Goal: Task Accomplishment & Management: Manage account settings

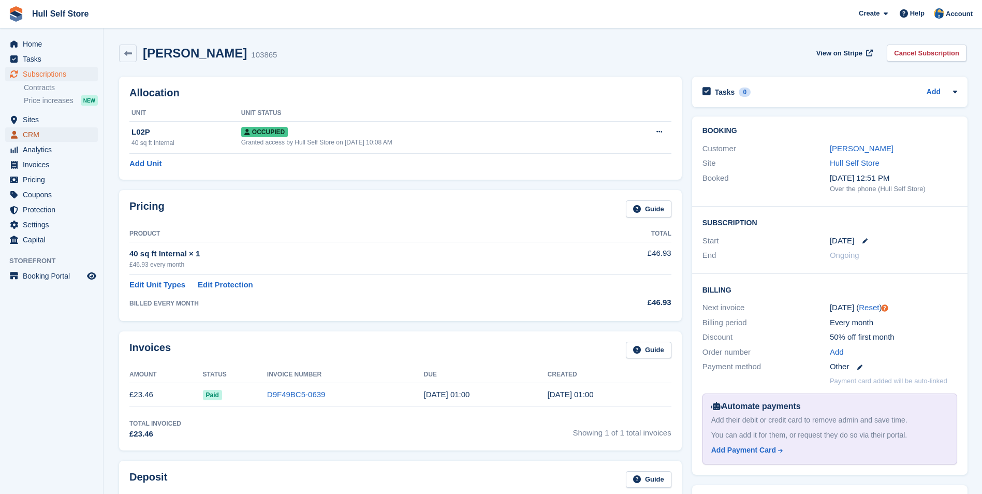
click at [69, 135] on span "CRM" at bounding box center [54, 134] width 62 height 14
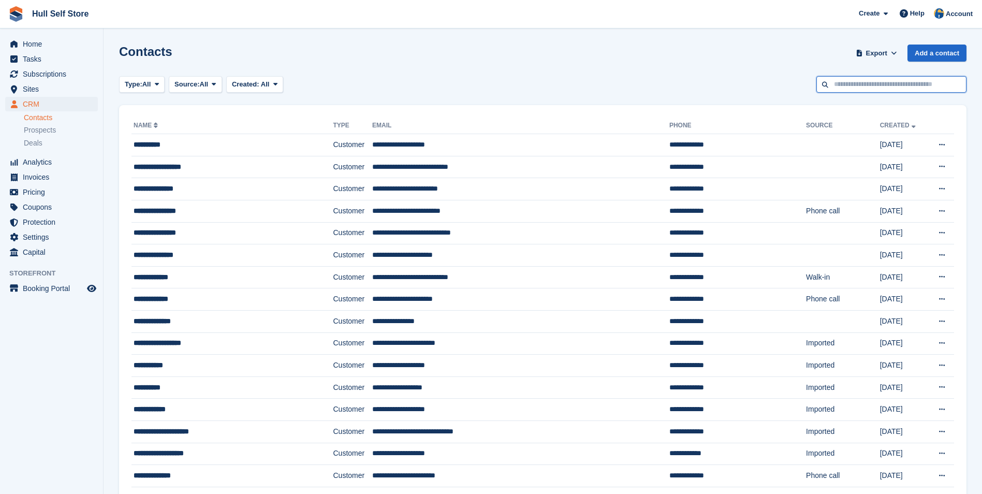
click at [848, 79] on input "text" at bounding box center [891, 84] width 150 height 17
type input "*******"
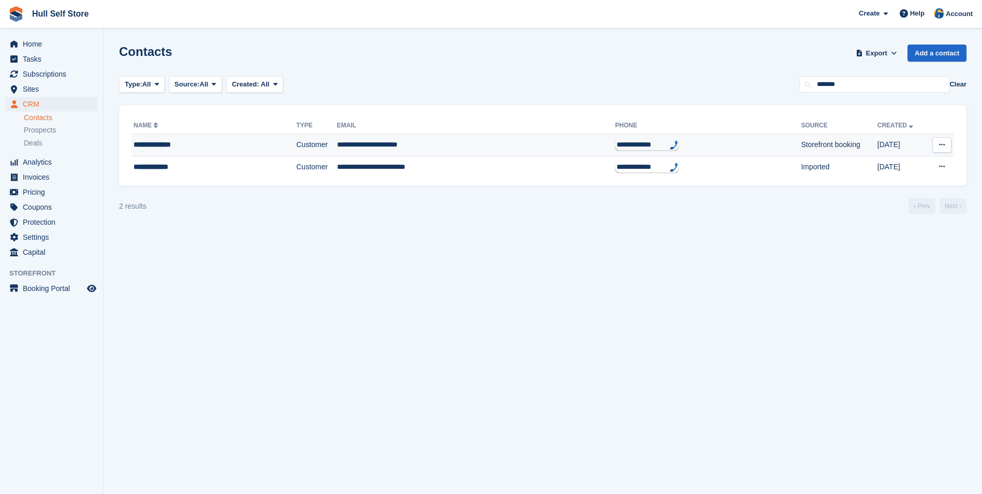
click at [455, 147] on td "**********" at bounding box center [476, 145] width 278 height 22
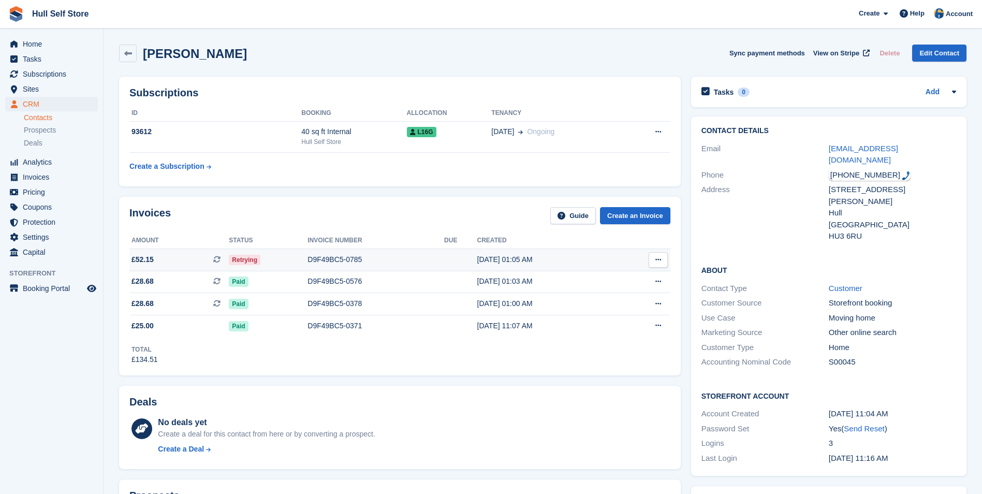
click at [361, 259] on div "D9F49BC5-0785" at bounding box center [375, 259] width 137 height 11
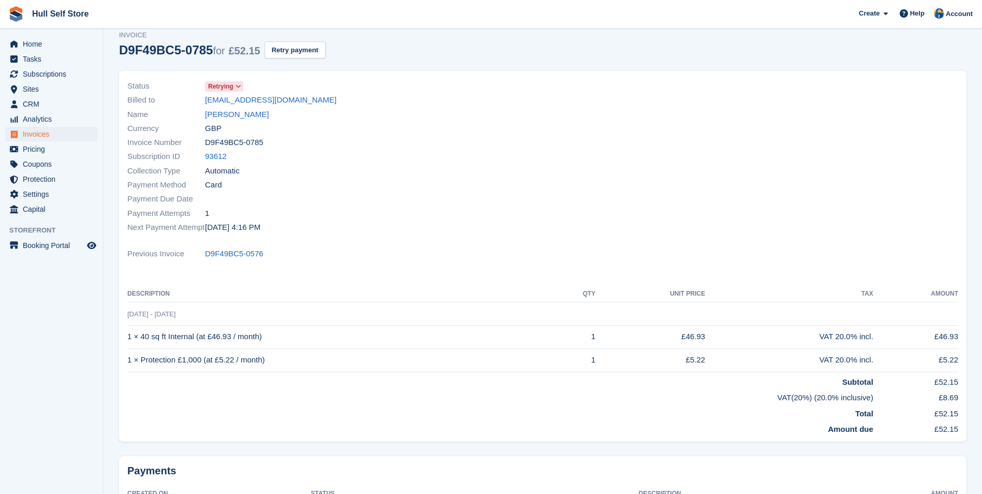
scroll to position [52, 0]
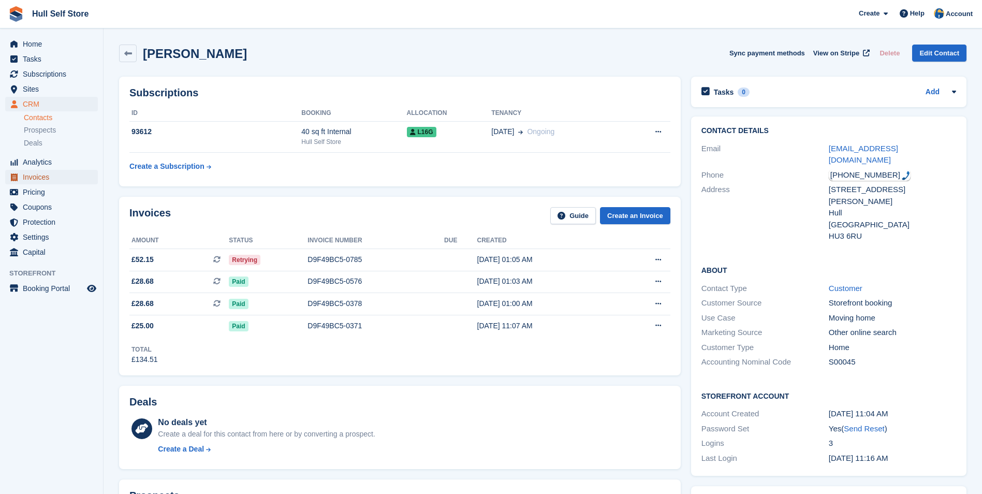
click at [34, 174] on span "Invoices" at bounding box center [54, 177] width 62 height 14
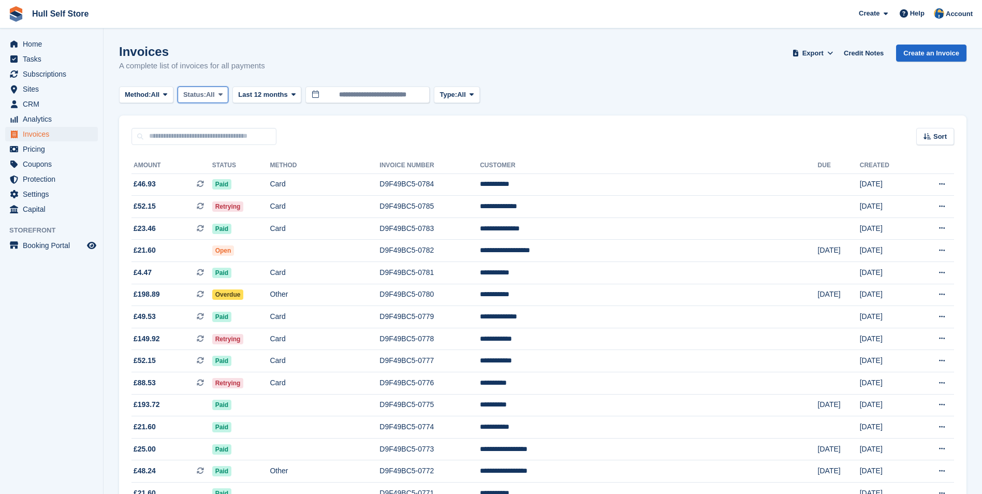
click at [211, 92] on span "All" at bounding box center [210, 95] width 9 height 10
click at [205, 95] on span "Status:" at bounding box center [194, 95] width 23 height 10
click at [208, 170] on link "Open" at bounding box center [227, 175] width 90 height 19
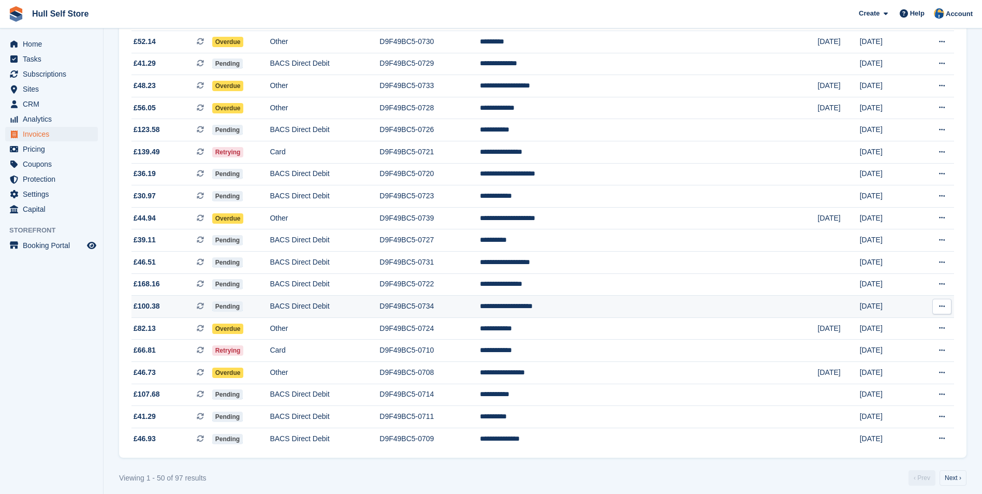
scroll to position [833, 0]
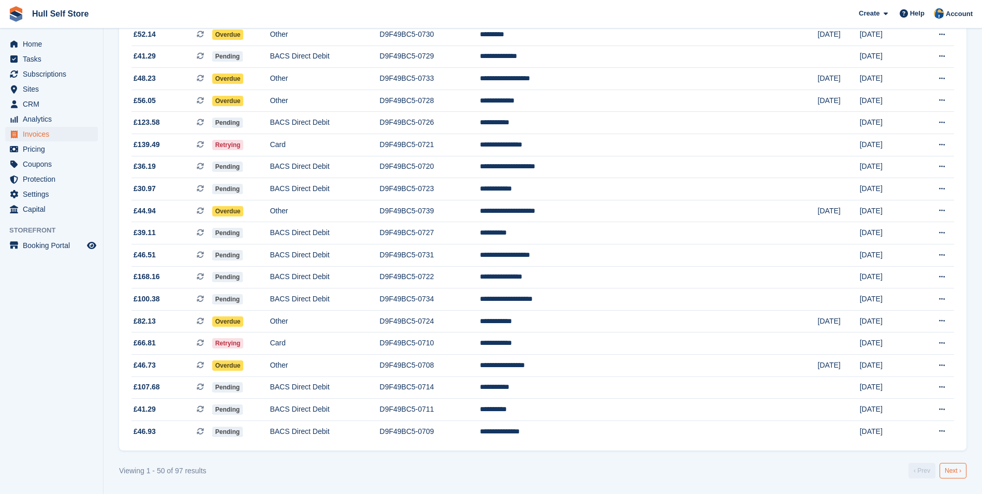
click at [950, 468] on link "Next ›" at bounding box center [952, 471] width 27 height 16
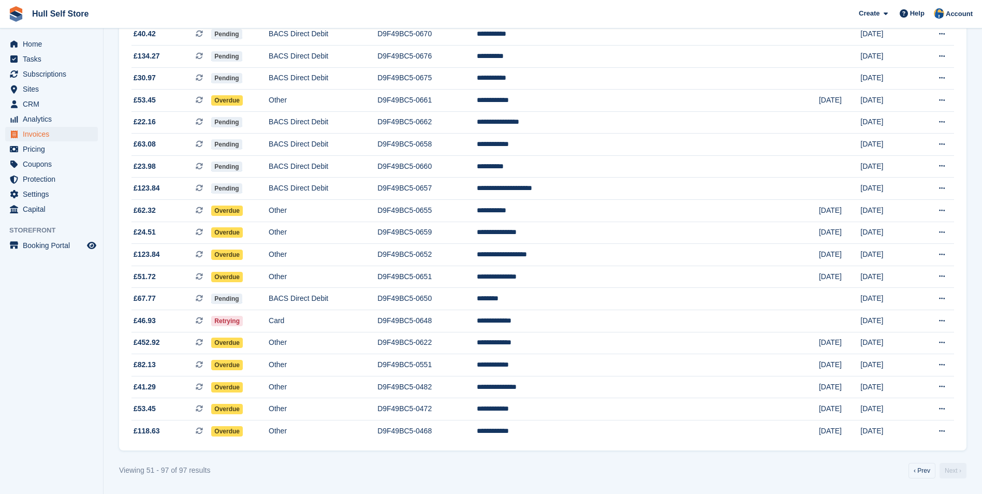
scroll to position [768, 0]
click at [950, 468] on link "Next ›" at bounding box center [952, 471] width 27 height 16
click at [477, 423] on td "D9F49BC5-0468" at bounding box center [426, 431] width 99 height 22
click at [927, 474] on link "‹ Prev" at bounding box center [921, 471] width 27 height 16
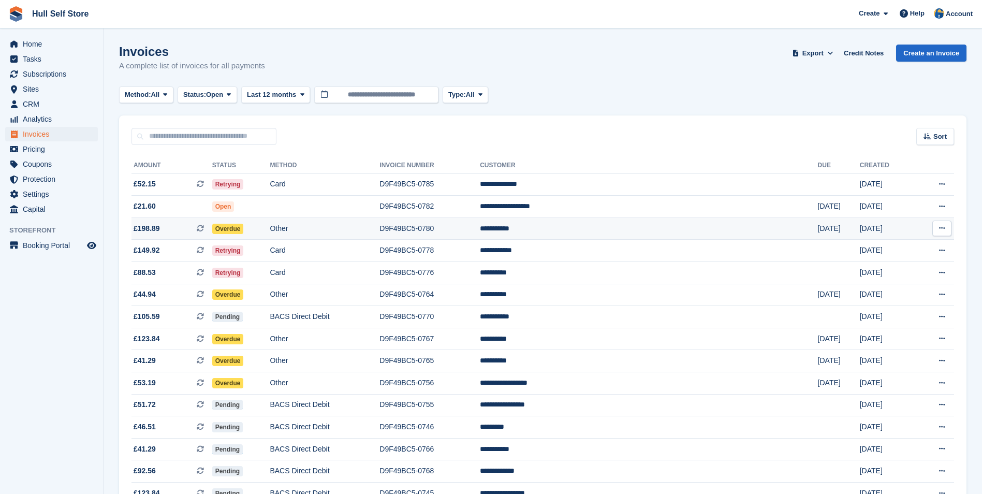
click at [376, 227] on td "Other" at bounding box center [325, 228] width 110 height 22
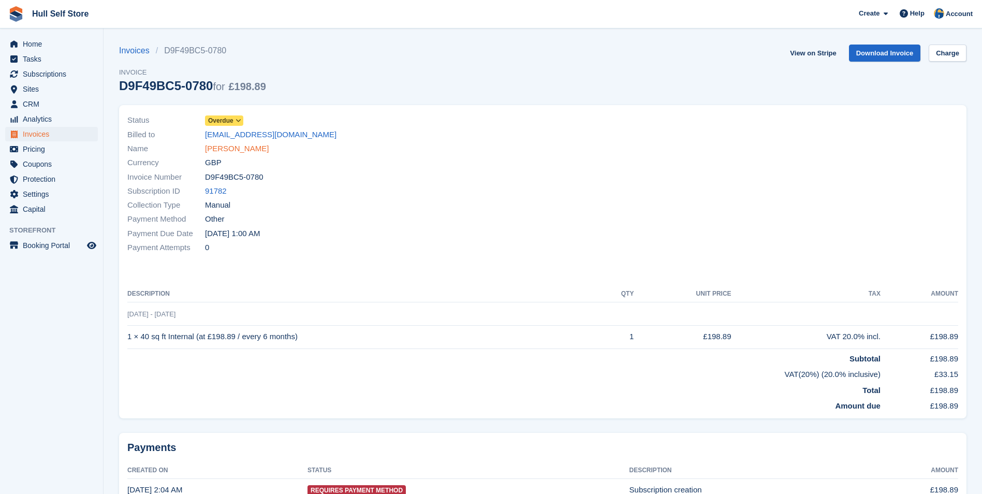
click at [224, 150] on link "[PERSON_NAME]" at bounding box center [237, 149] width 64 height 12
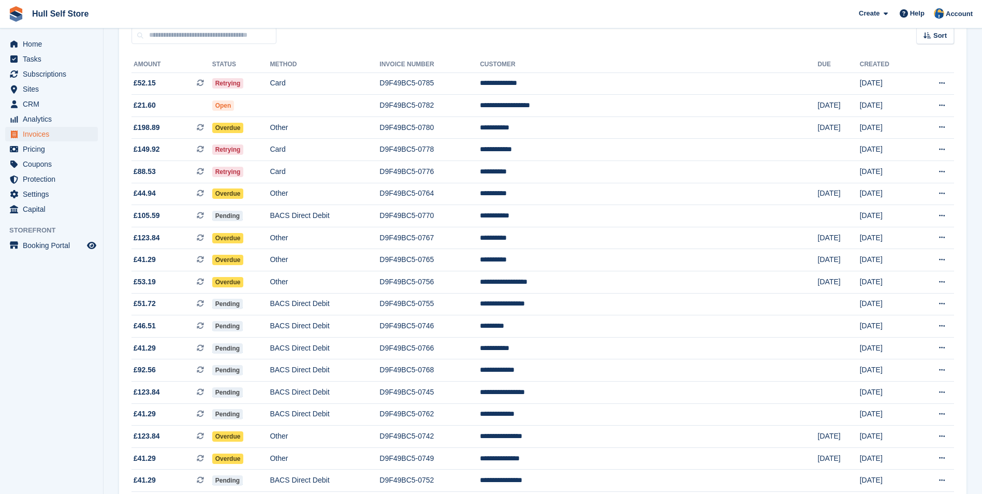
scroll to position [104, 0]
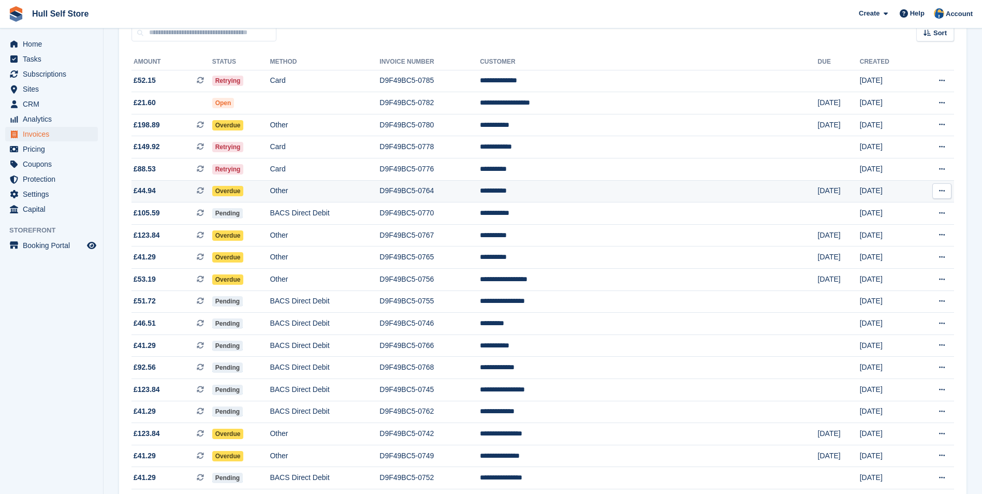
click at [480, 199] on td "D9F49BC5-0764" at bounding box center [429, 191] width 100 height 22
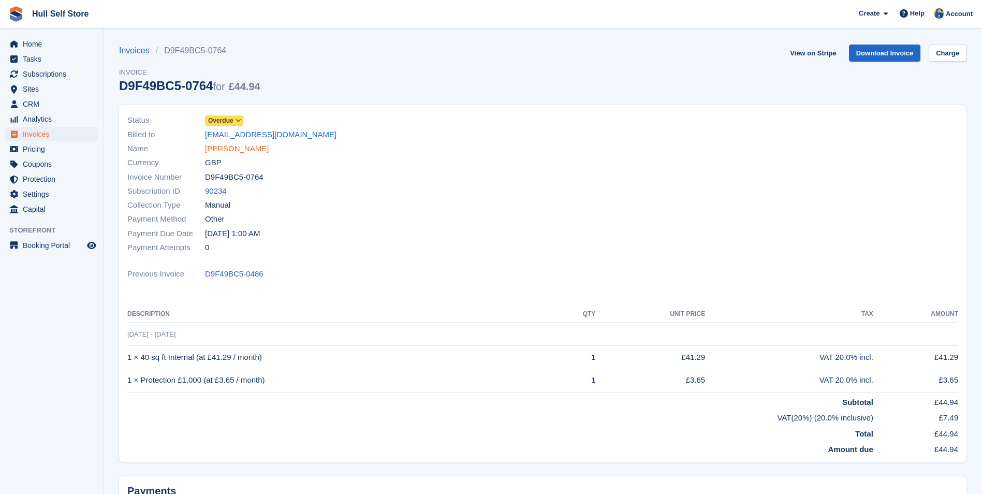
click at [231, 150] on link "paul Kelly" at bounding box center [237, 149] width 64 height 12
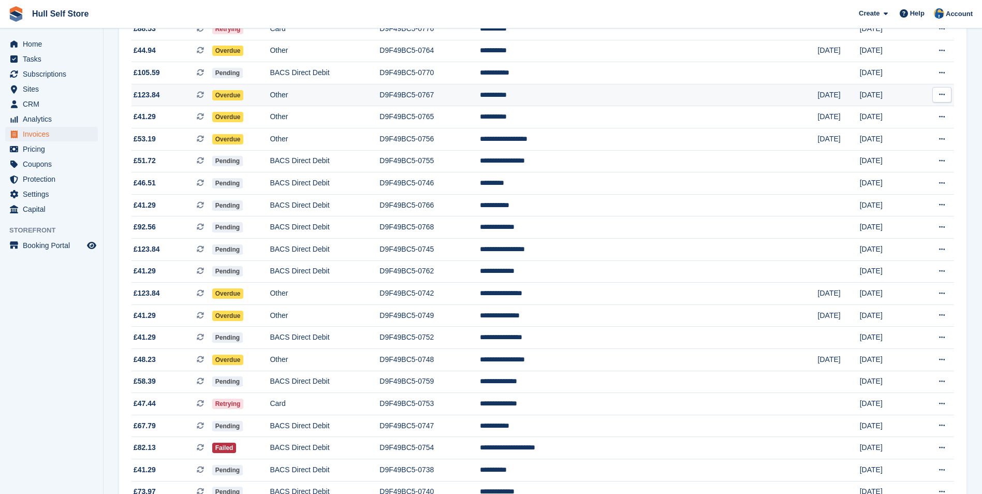
scroll to position [259, 0]
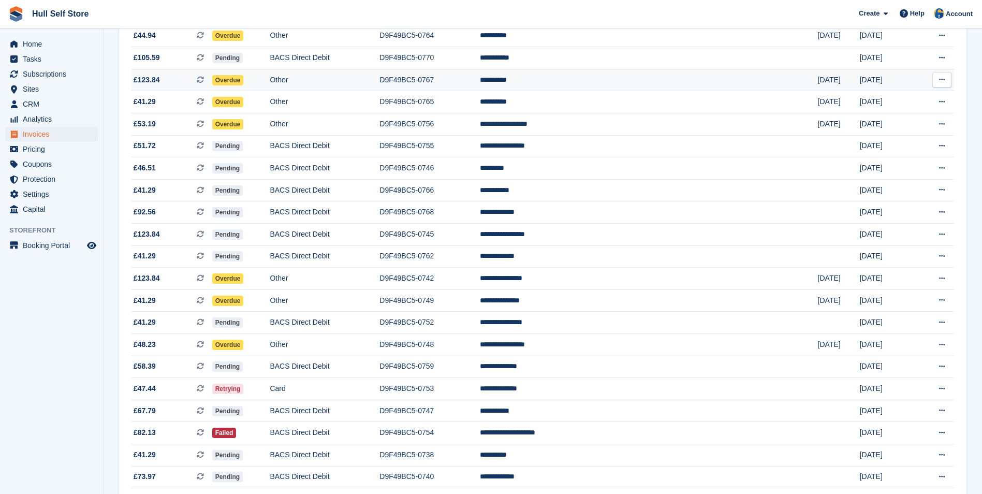
click at [480, 84] on td "D9F49BC5-0767" at bounding box center [429, 80] width 100 height 22
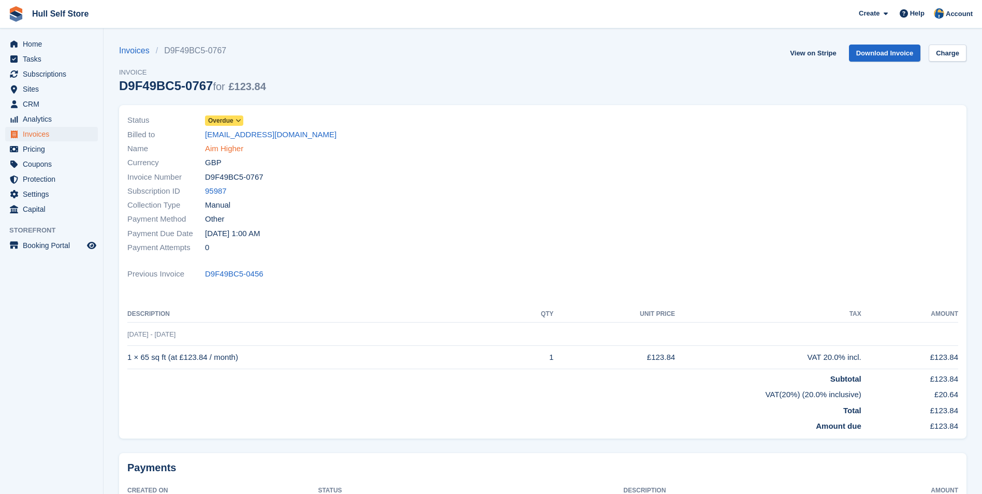
click at [235, 145] on link "Aim Higher" at bounding box center [224, 149] width 38 height 12
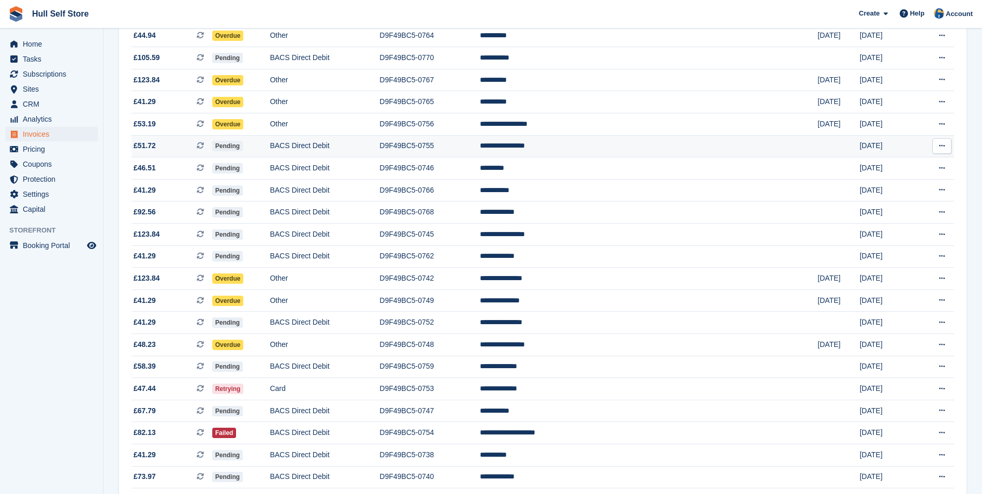
scroll to position [259, 0]
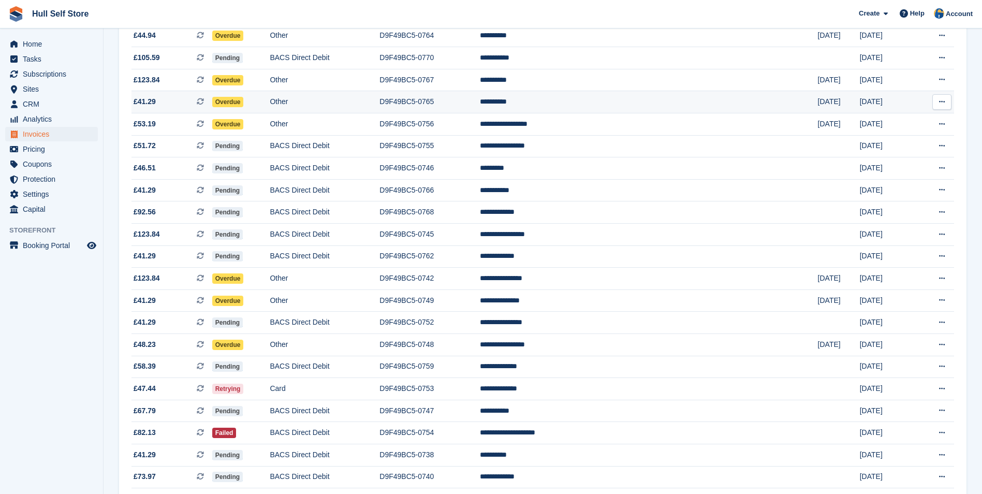
click at [634, 105] on td "**********" at bounding box center [648, 102] width 337 height 22
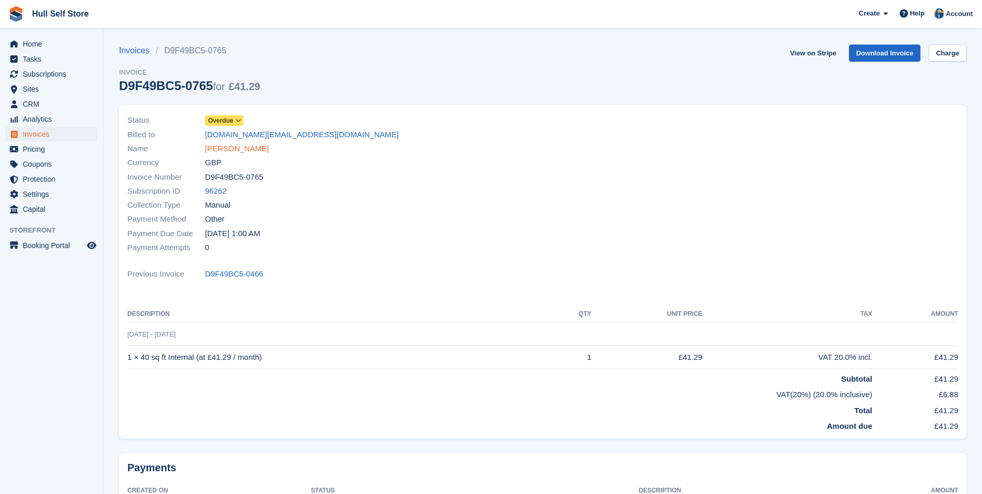
click at [233, 151] on link "Paul Mason" at bounding box center [237, 149] width 64 height 12
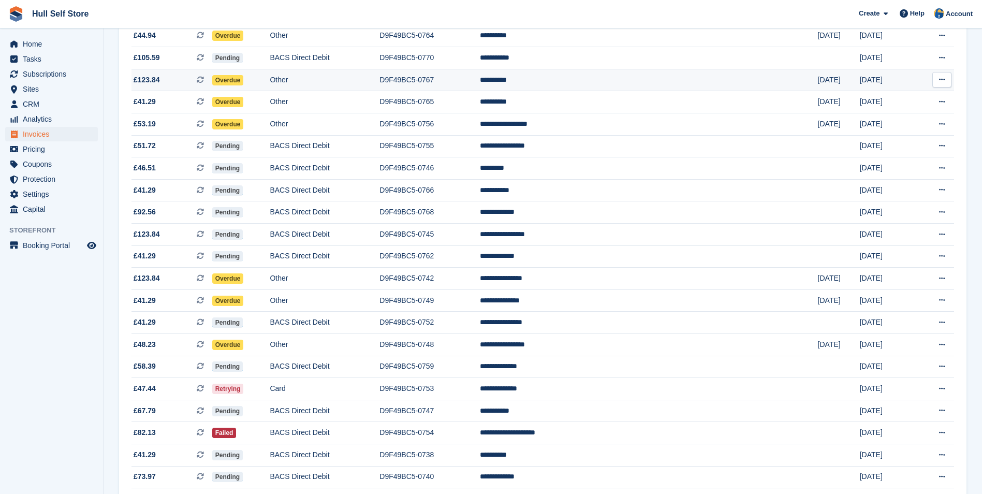
scroll to position [259, 0]
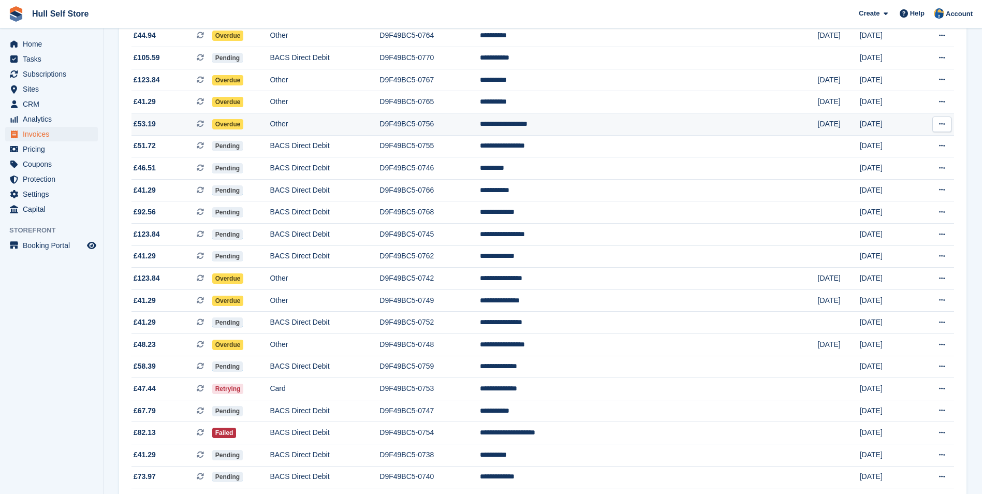
click at [480, 123] on td "D9F49BC5-0756" at bounding box center [429, 124] width 100 height 22
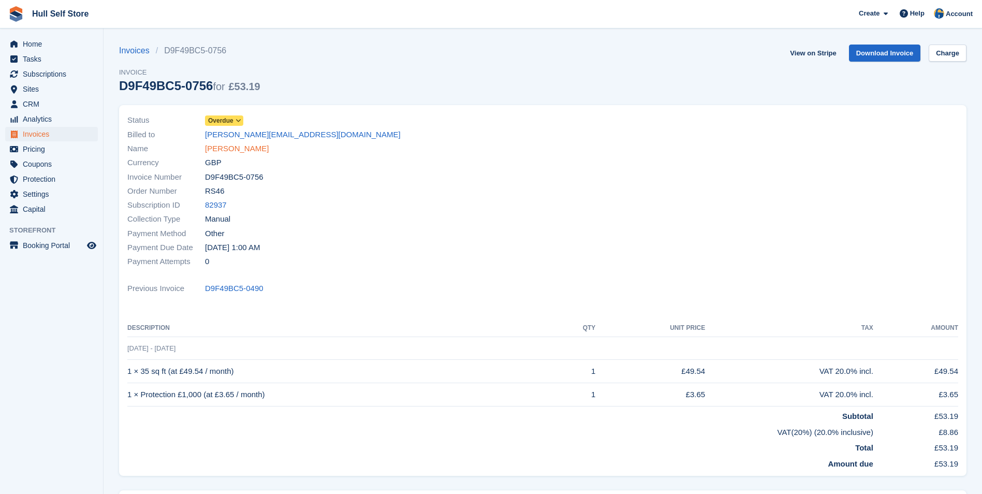
click at [252, 146] on link "Miss Gail Teasdale" at bounding box center [237, 149] width 64 height 12
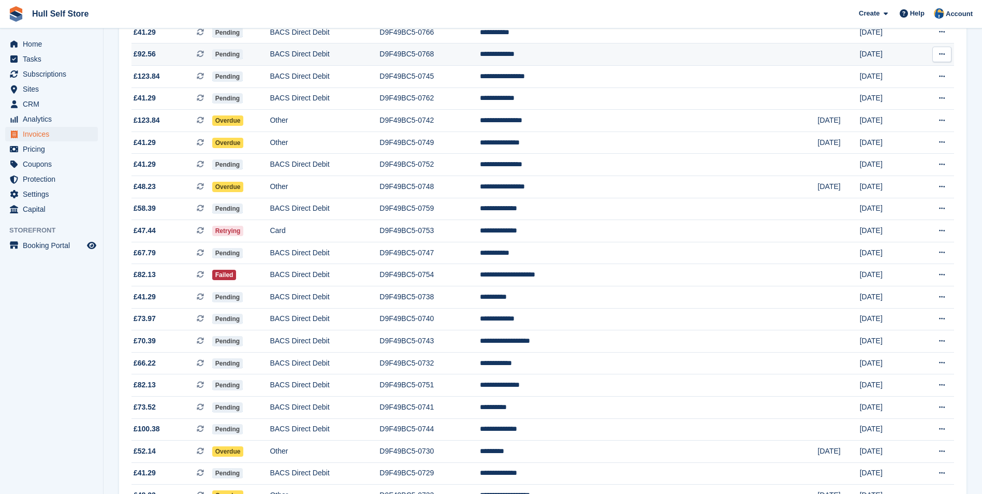
scroll to position [466, 0]
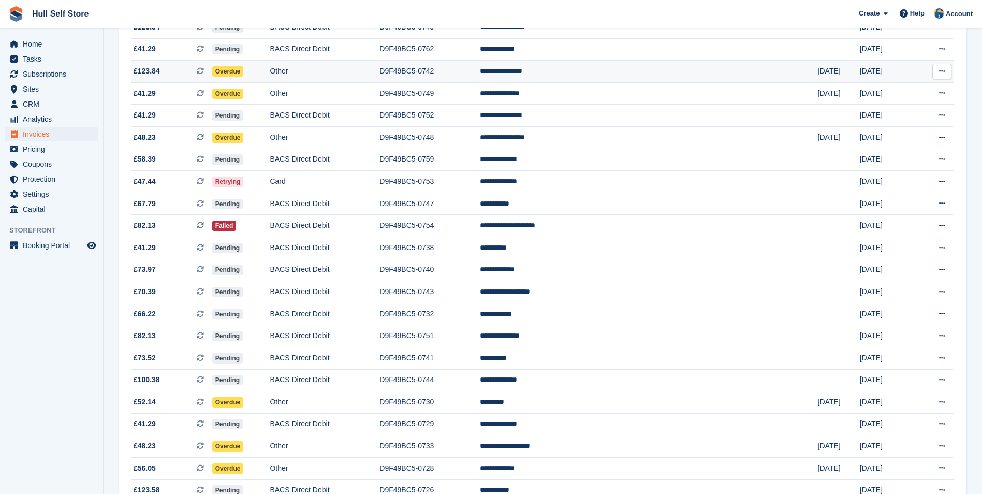
click at [480, 69] on td "D9F49BC5-0742" at bounding box center [429, 72] width 100 height 22
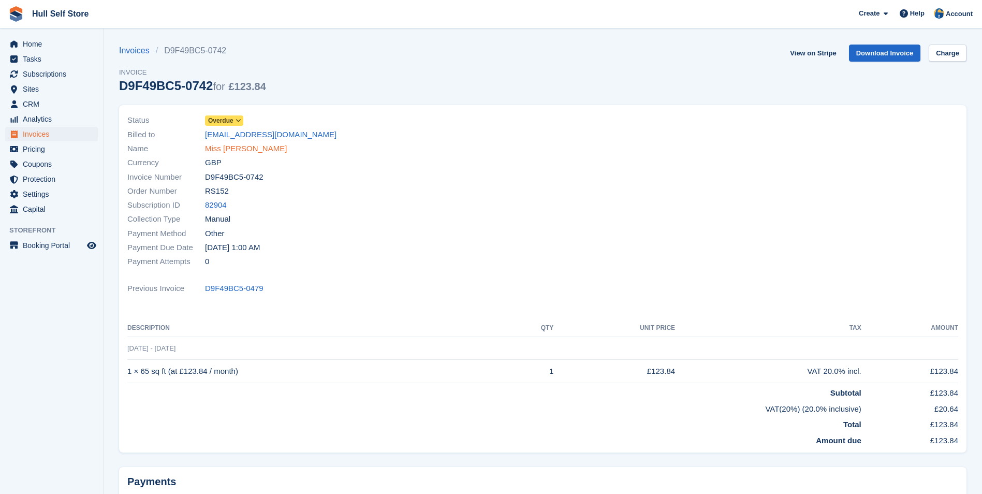
click at [244, 146] on link "Miss [PERSON_NAME]" at bounding box center [246, 149] width 82 height 12
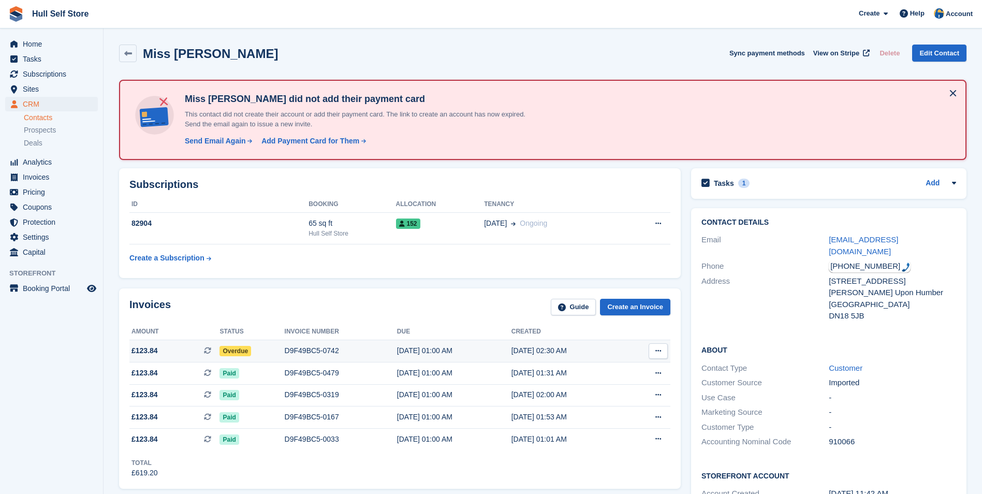
click at [372, 349] on div "D9F49BC5-0742" at bounding box center [341, 350] width 112 height 11
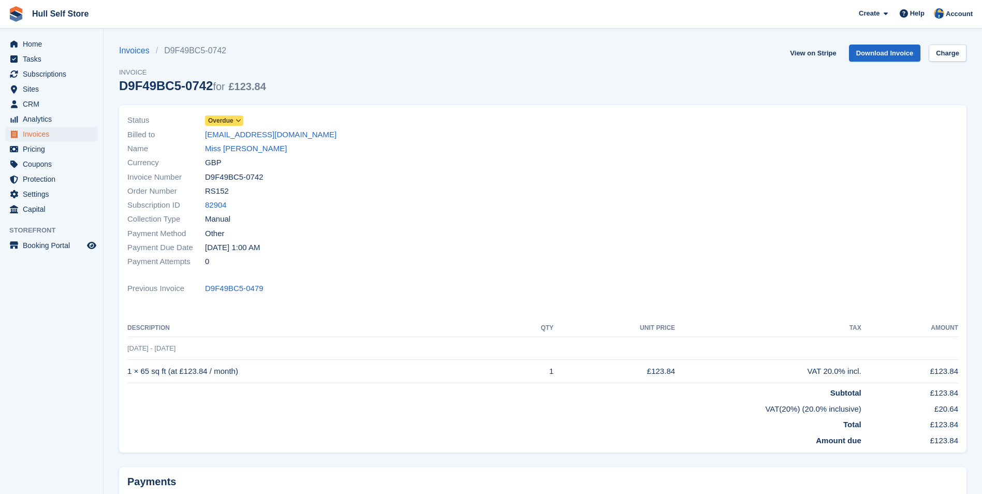
click at [211, 122] on span "Overdue" at bounding box center [220, 120] width 25 height 9
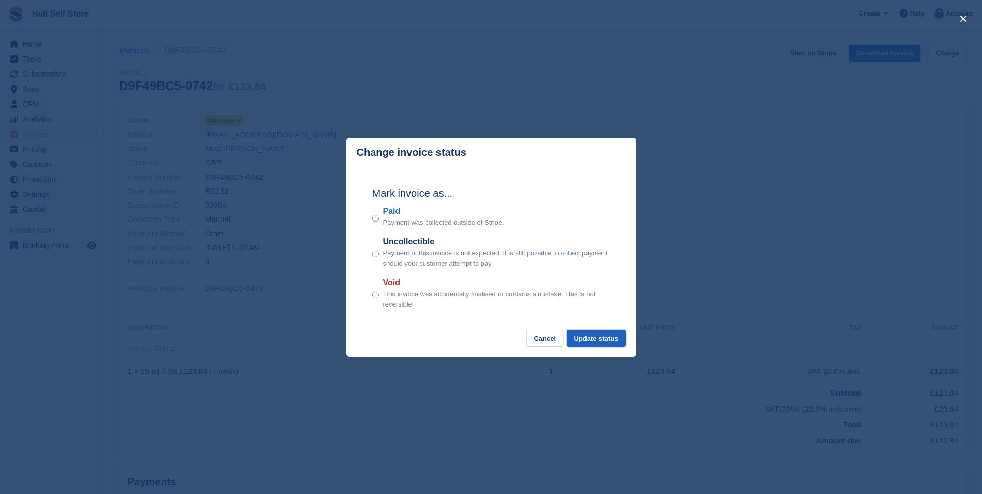
click at [592, 340] on button "Update status" at bounding box center [596, 338] width 59 height 17
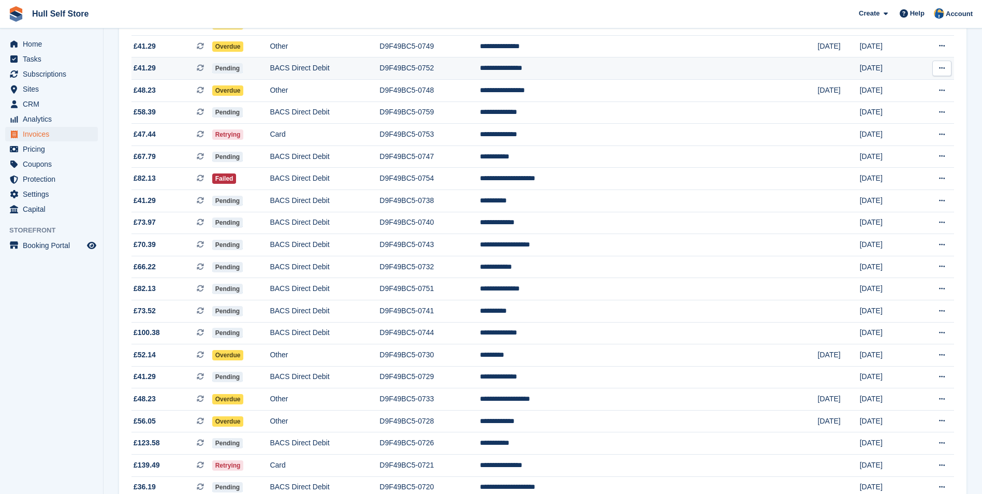
scroll to position [518, 0]
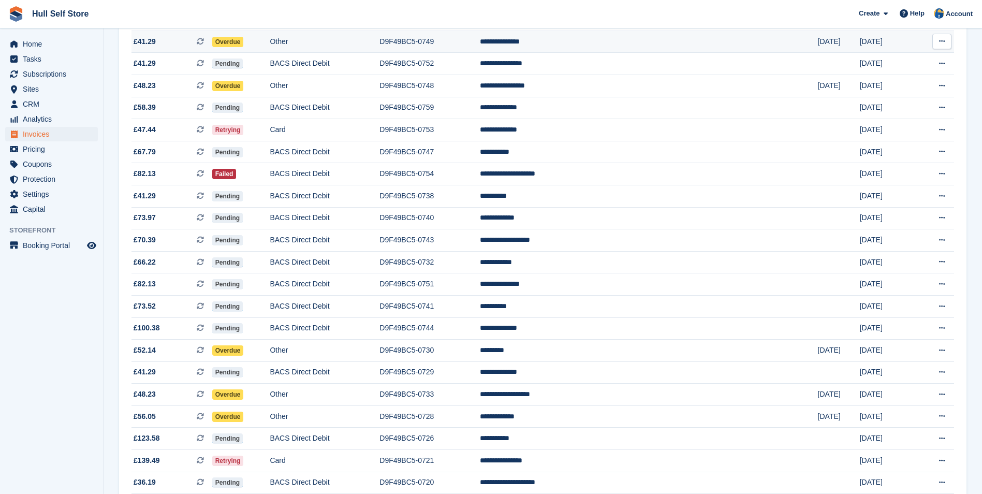
click at [480, 48] on td "D9F49BC5-0749" at bounding box center [429, 42] width 100 height 22
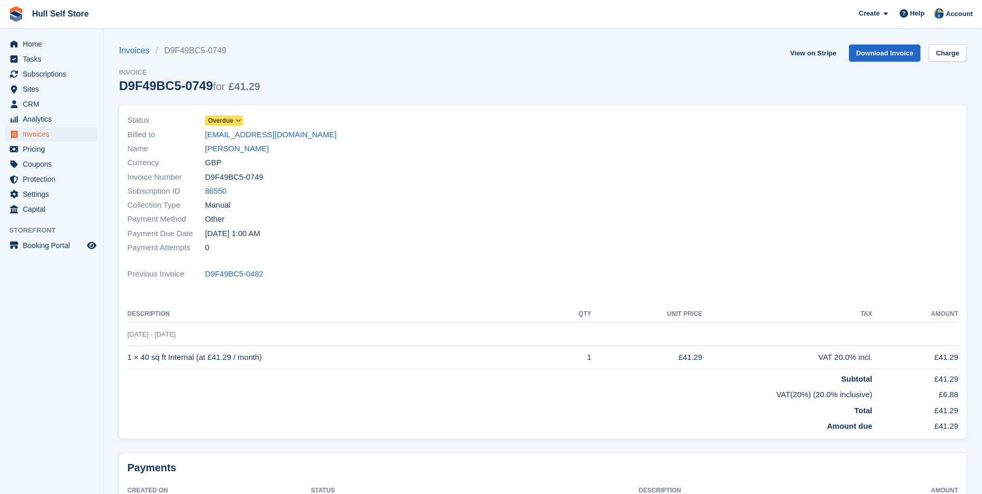
drag, startPoint x: 207, startPoint y: 144, endPoint x: 356, endPoint y: 125, distance: 149.8
click at [208, 145] on link "Michael Wallace" at bounding box center [237, 149] width 64 height 12
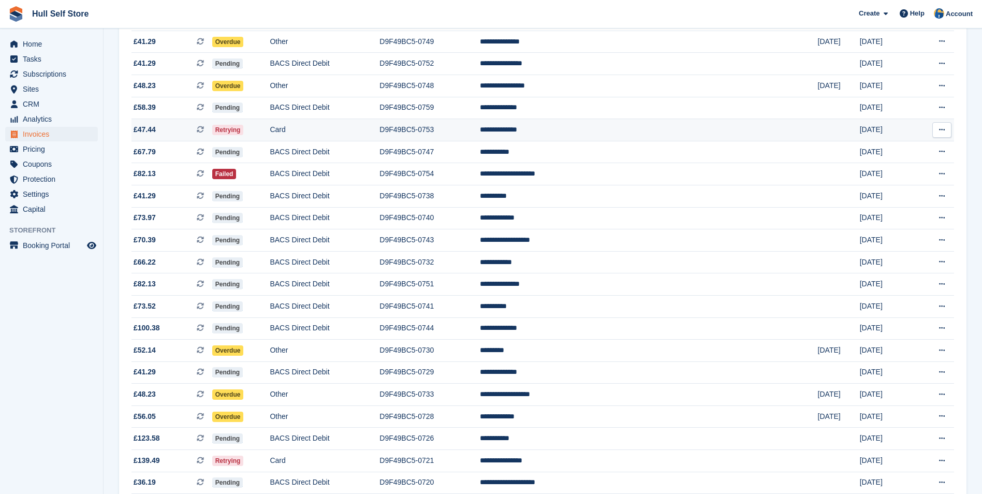
scroll to position [518, 0]
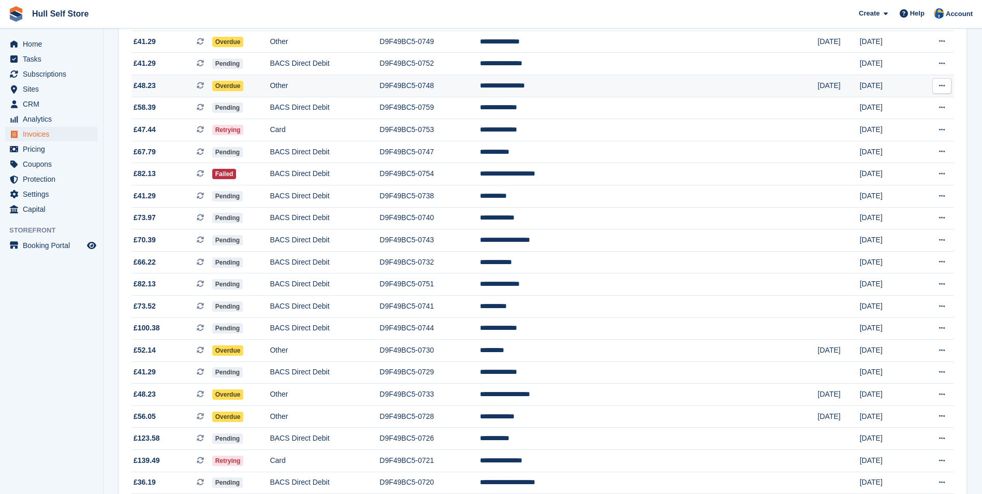
click at [379, 87] on td "Other" at bounding box center [325, 86] width 110 height 22
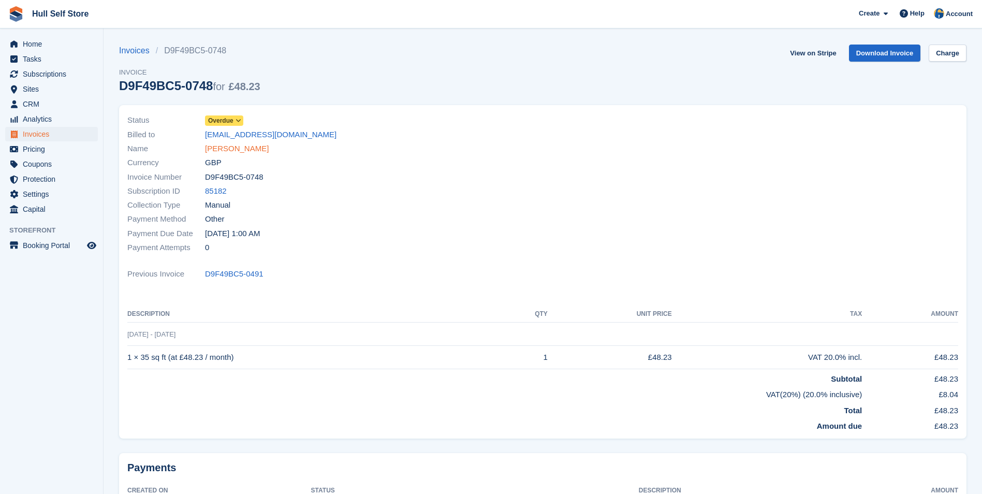
click at [241, 146] on link "[PERSON_NAME]" at bounding box center [237, 149] width 64 height 12
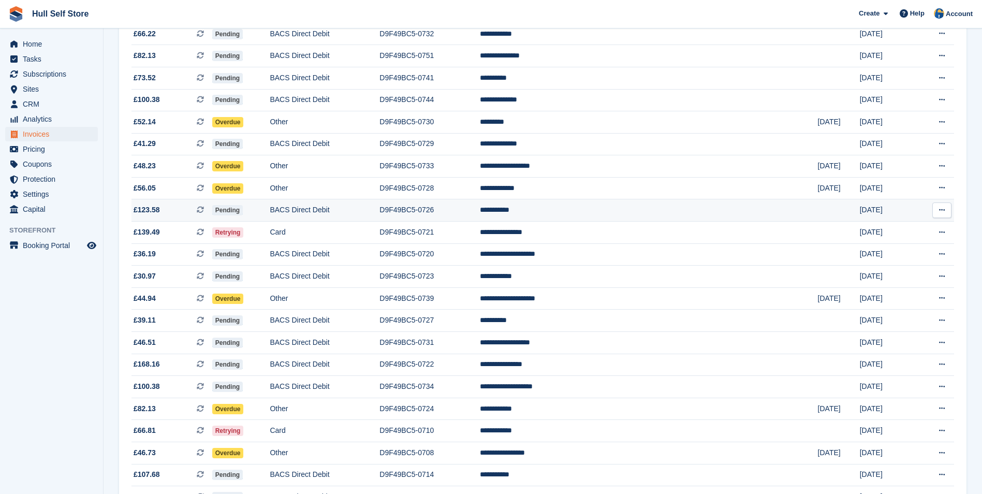
scroll to position [776, 0]
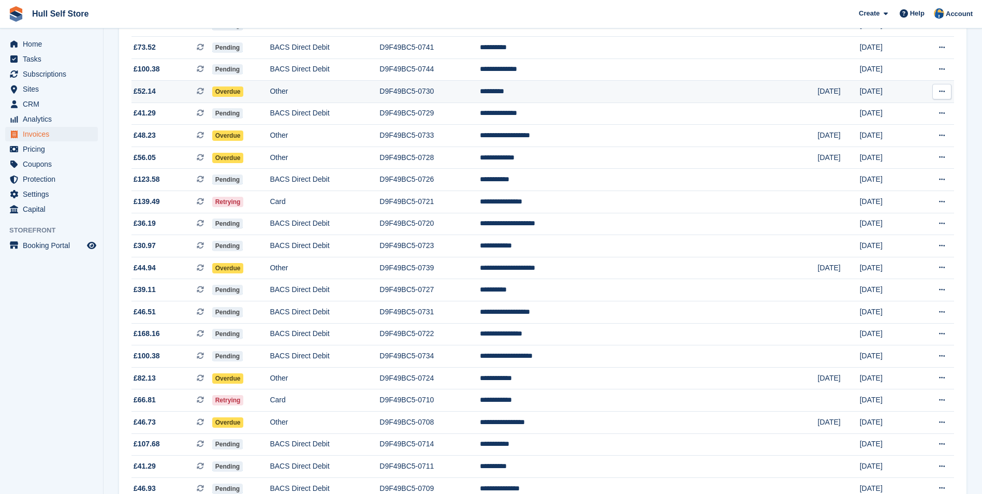
click at [480, 92] on td "D9F49BC5-0730" at bounding box center [429, 92] width 100 height 22
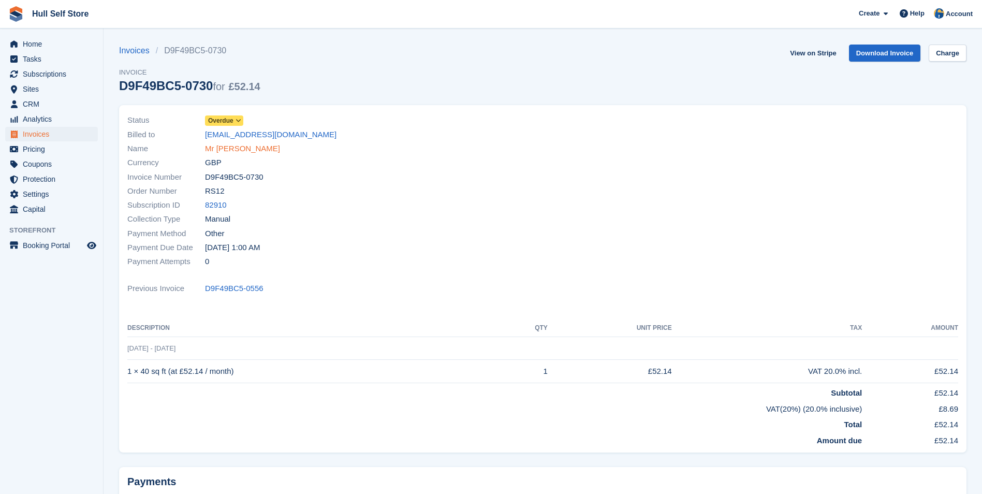
click at [225, 154] on link "Mr [PERSON_NAME]" at bounding box center [242, 149] width 75 height 12
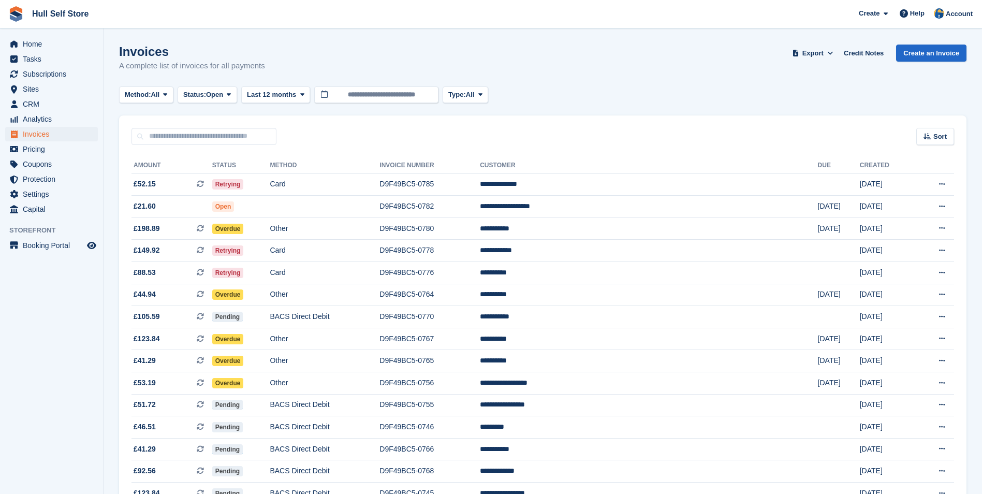
scroll to position [776, 0]
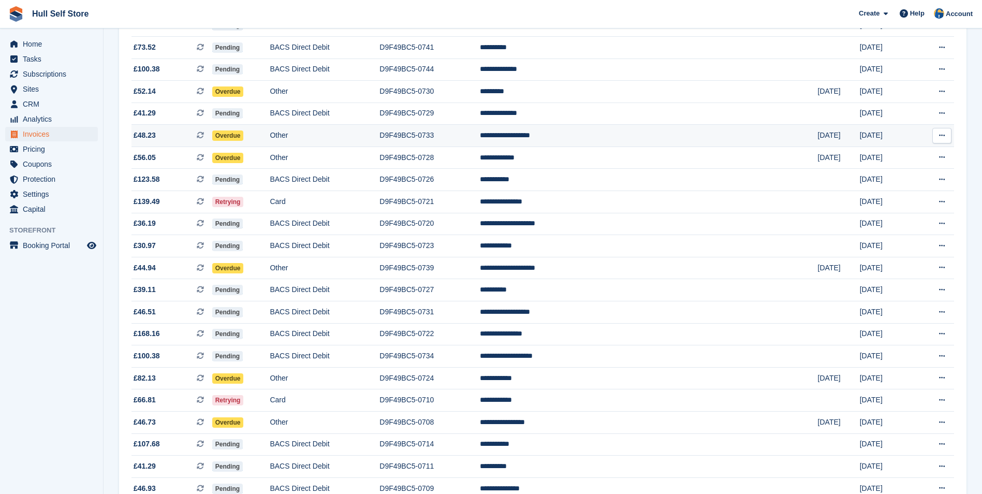
click at [379, 127] on td "Other" at bounding box center [325, 136] width 110 height 22
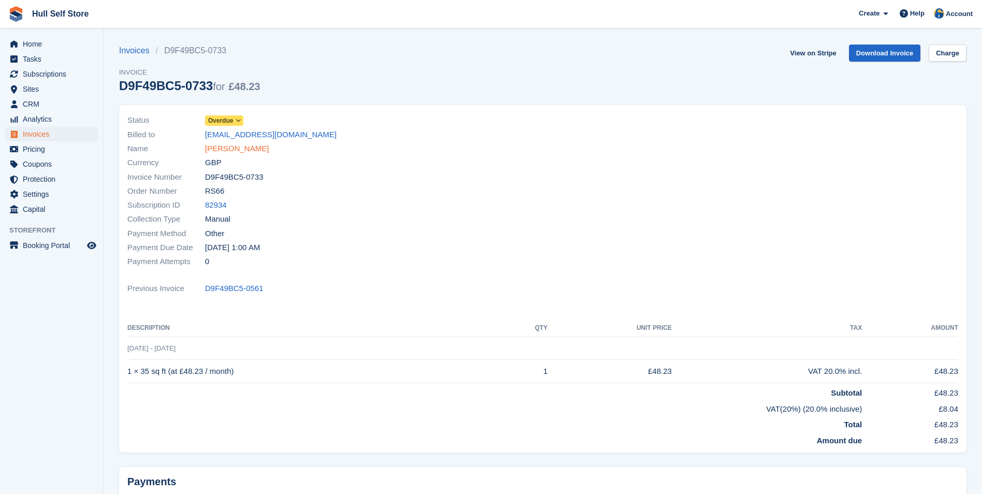
click at [237, 146] on link "[PERSON_NAME]" at bounding box center [237, 149] width 64 height 12
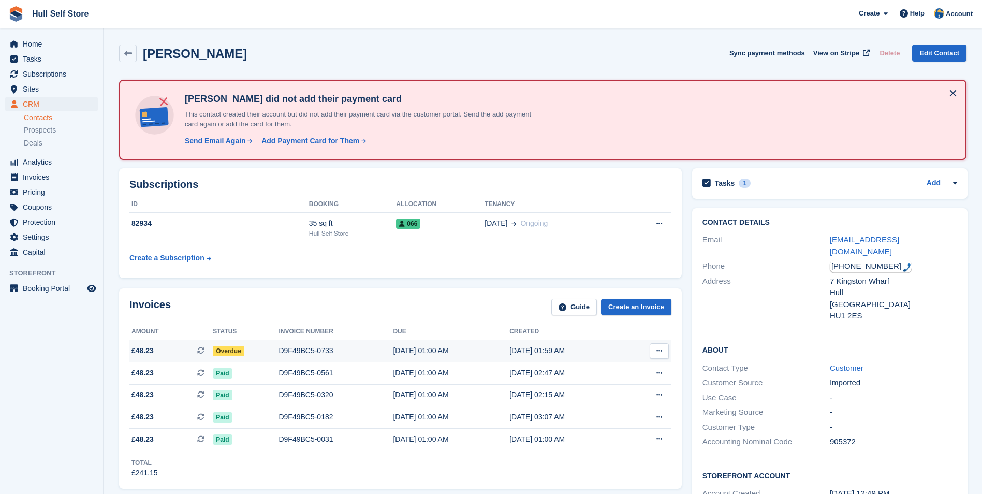
click at [529, 350] on div "[DATE] 01:59 AM" at bounding box center [567, 350] width 116 height 11
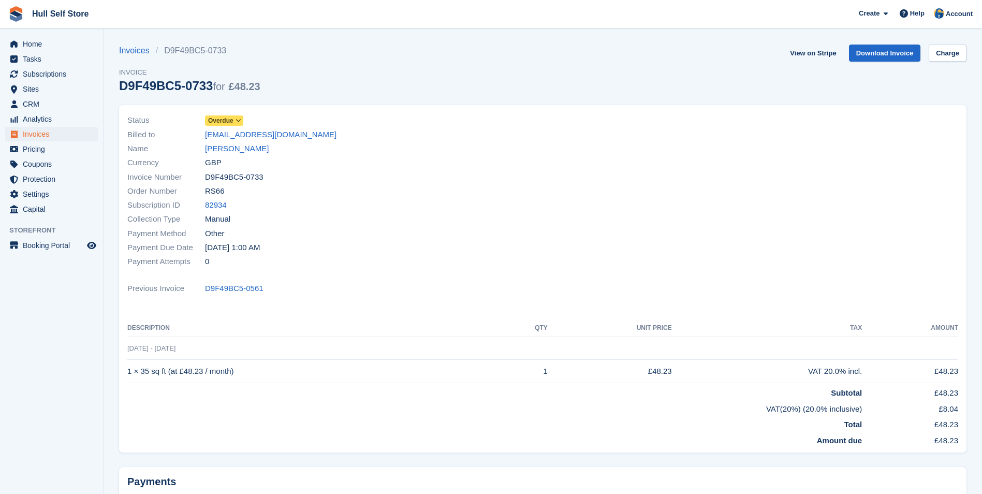
click at [223, 120] on span "Overdue" at bounding box center [220, 120] width 25 height 9
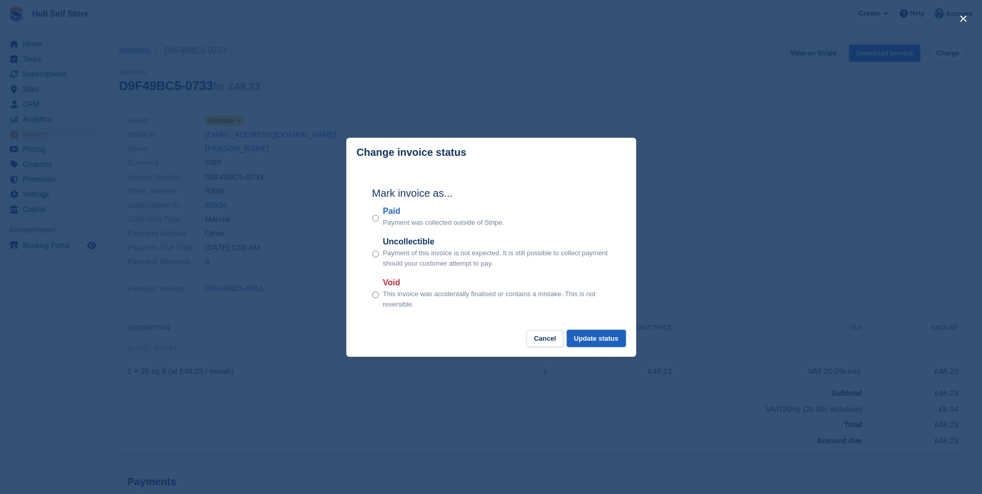
click at [614, 338] on button "Update status" at bounding box center [596, 338] width 59 height 17
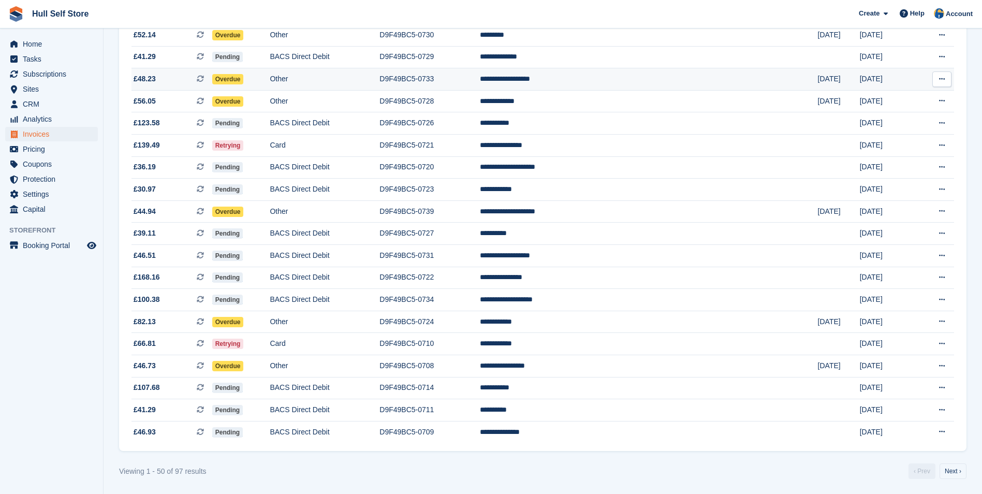
scroll to position [833, 0]
click at [617, 100] on td "**********" at bounding box center [648, 101] width 337 height 22
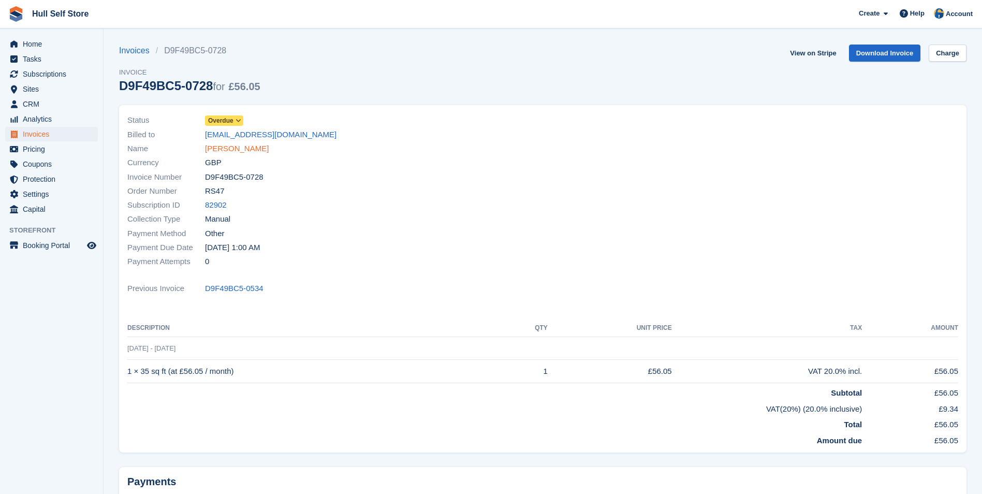
click at [246, 150] on link "[PERSON_NAME]" at bounding box center [237, 149] width 64 height 12
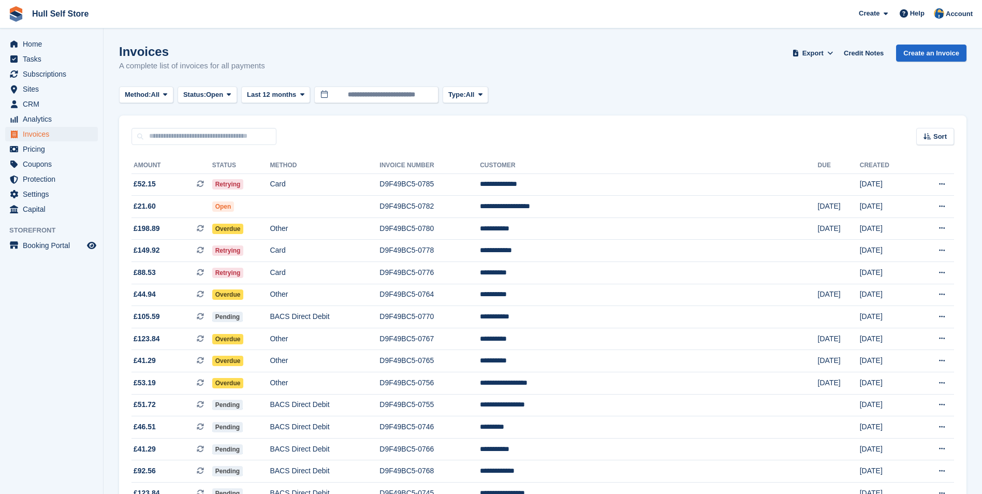
scroll to position [833, 0]
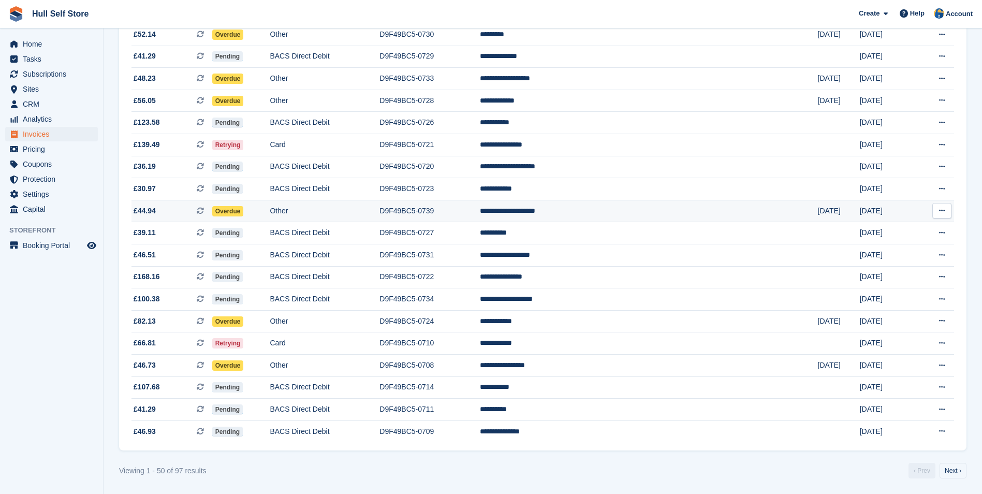
click at [480, 210] on td "D9F49BC5-0739" at bounding box center [429, 211] width 100 height 22
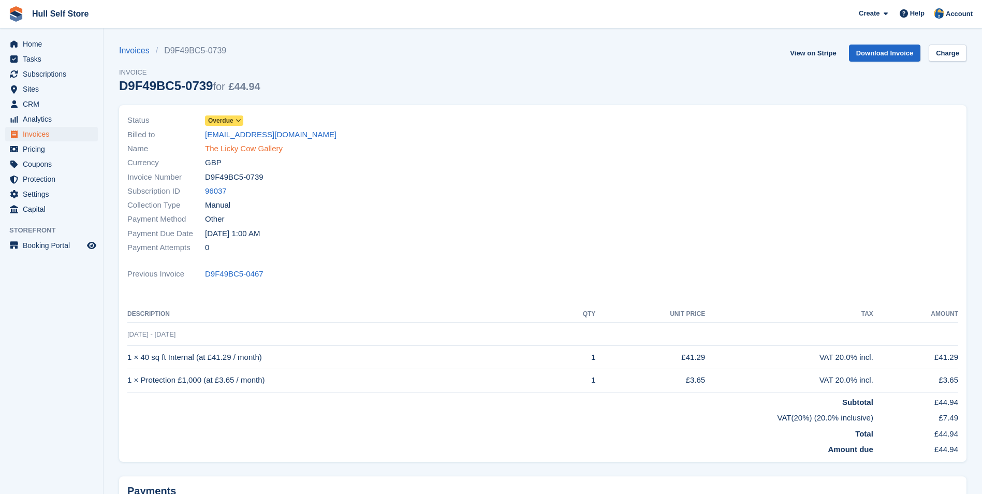
click at [239, 152] on link "The Licky Cow Gallery" at bounding box center [244, 149] width 78 height 12
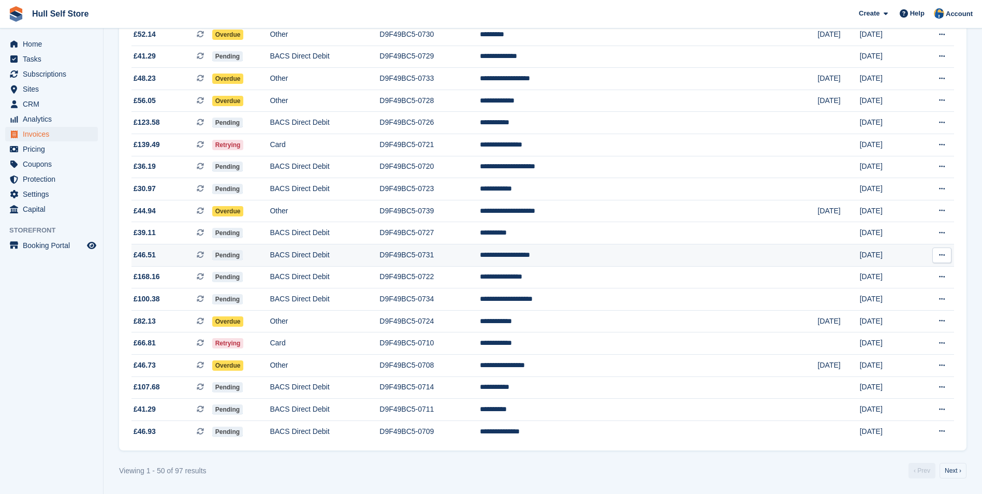
scroll to position [833, 0]
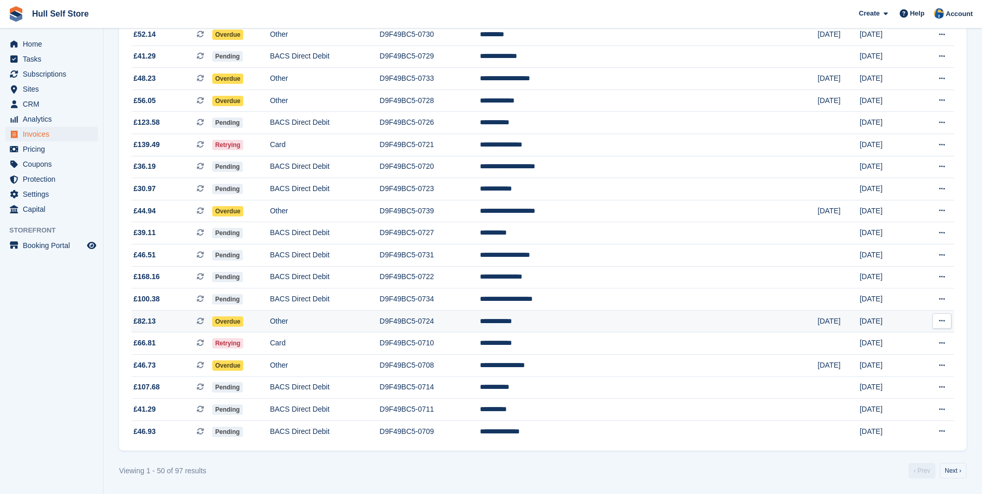
click at [695, 325] on td "**********" at bounding box center [648, 321] width 337 height 22
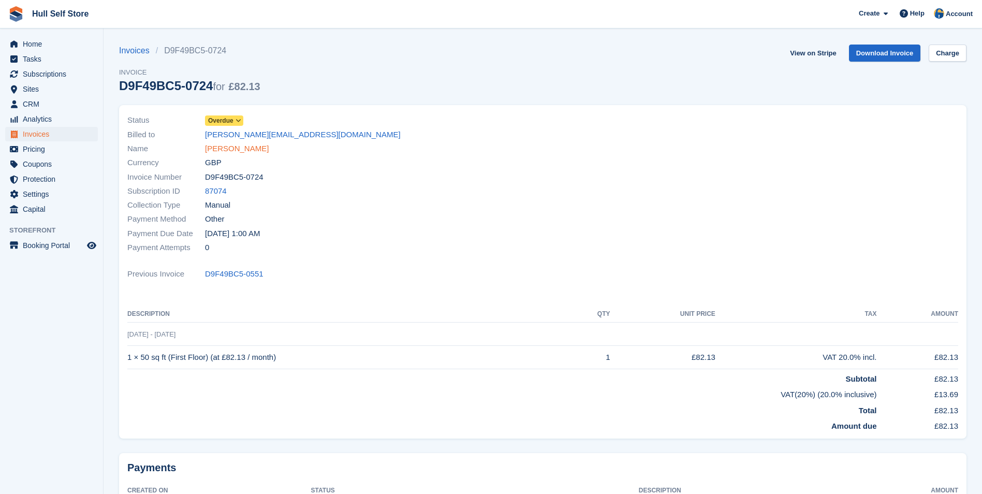
click at [232, 150] on link "James Niccol" at bounding box center [237, 149] width 64 height 12
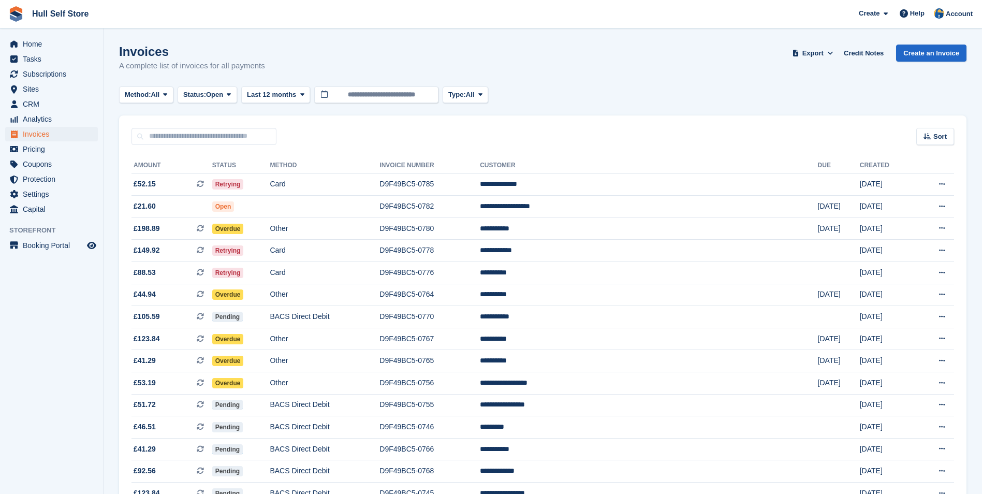
scroll to position [833, 0]
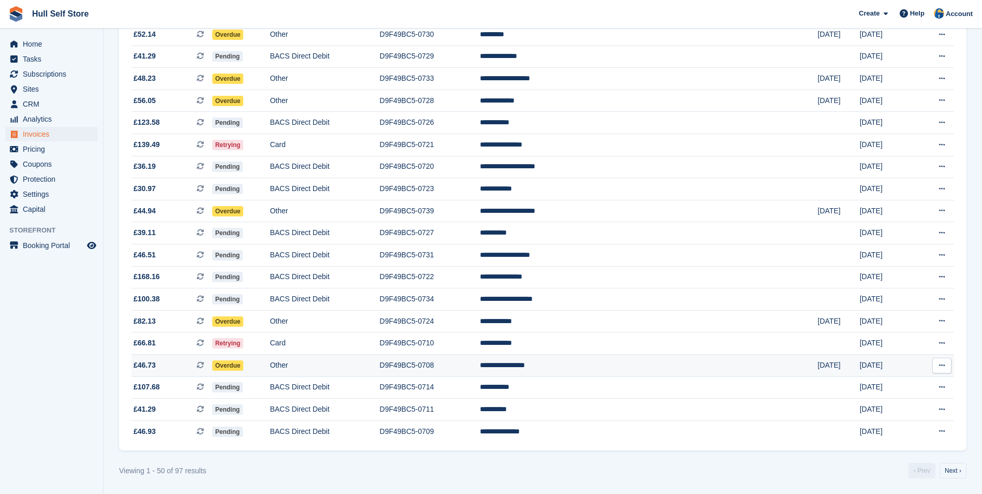
click at [660, 370] on td "**********" at bounding box center [648, 366] width 337 height 22
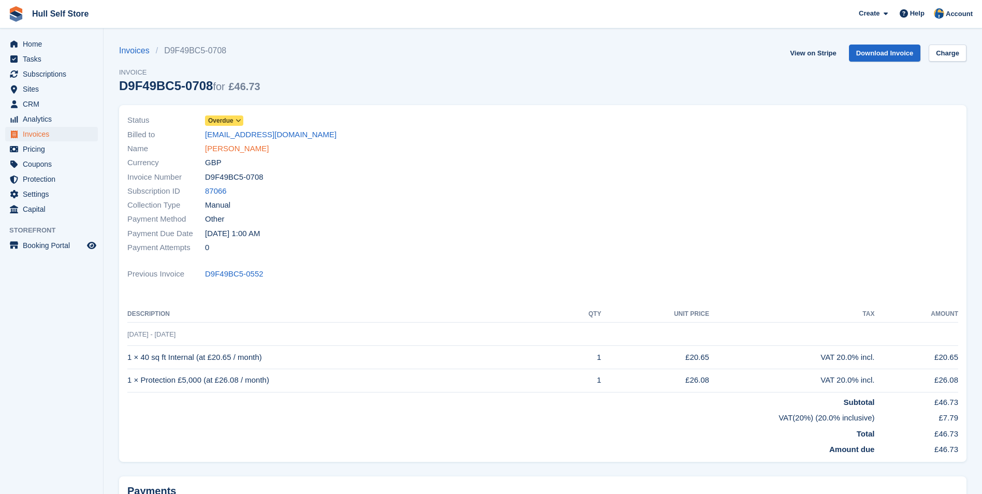
click at [251, 145] on link "Nicholas Davidson" at bounding box center [237, 149] width 64 height 12
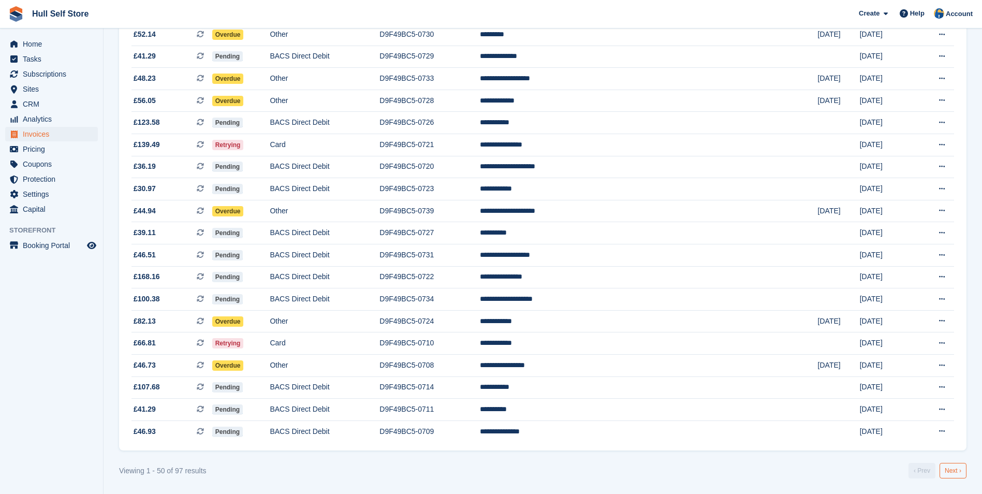
click at [956, 465] on link "Next ›" at bounding box center [952, 471] width 27 height 16
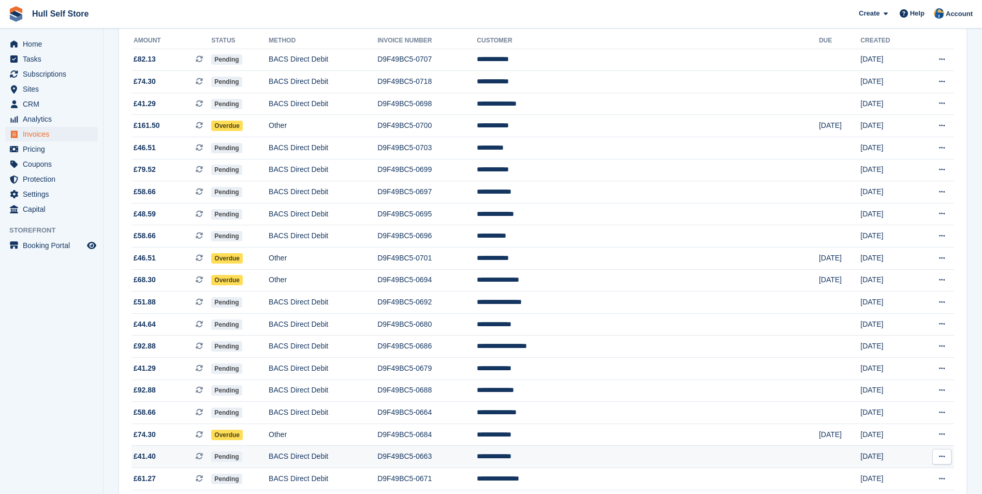
scroll to position [104, 0]
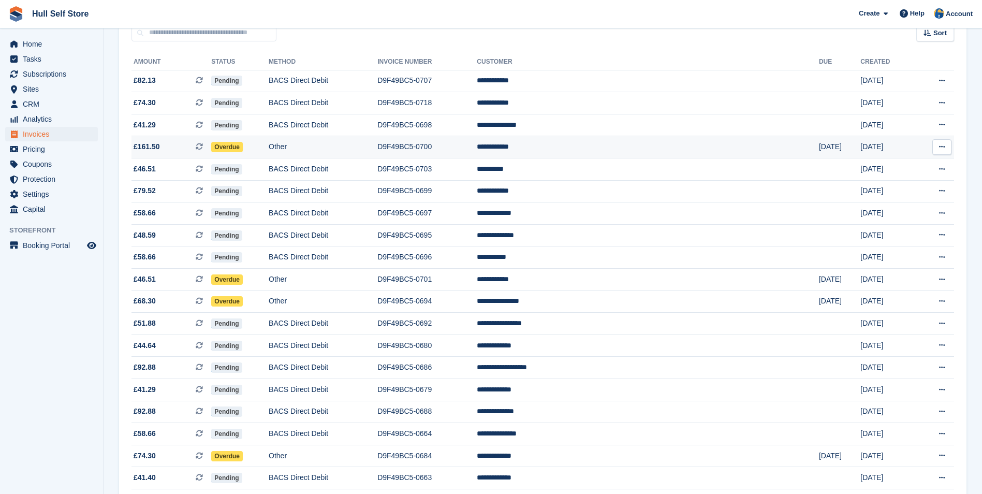
click at [377, 149] on td "Other" at bounding box center [323, 147] width 109 height 22
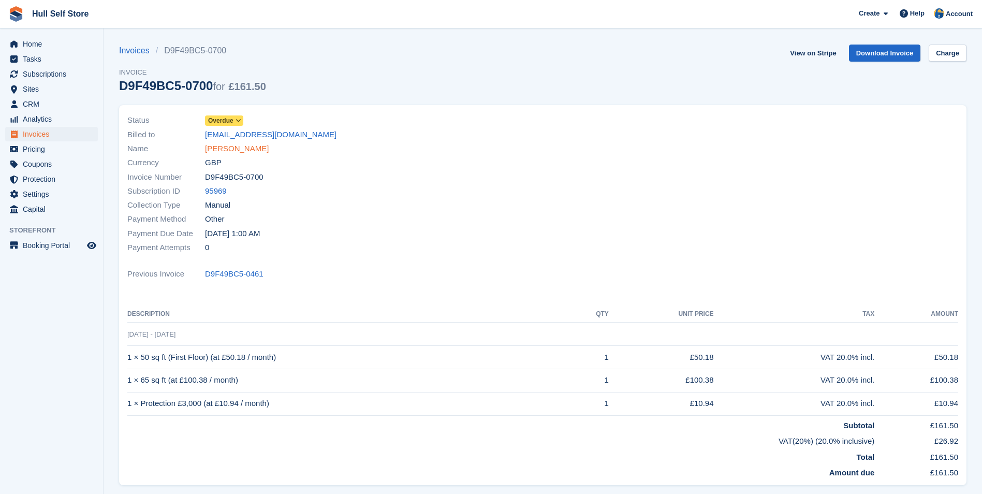
click at [242, 147] on link "Peter Barley" at bounding box center [237, 149] width 64 height 12
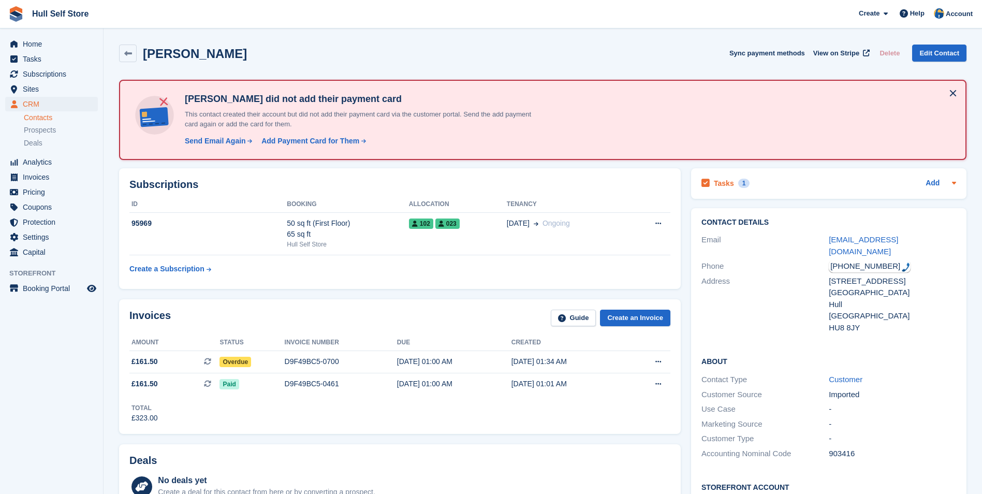
click at [851, 188] on div "Tasks 1 Add" at bounding box center [828, 183] width 255 height 14
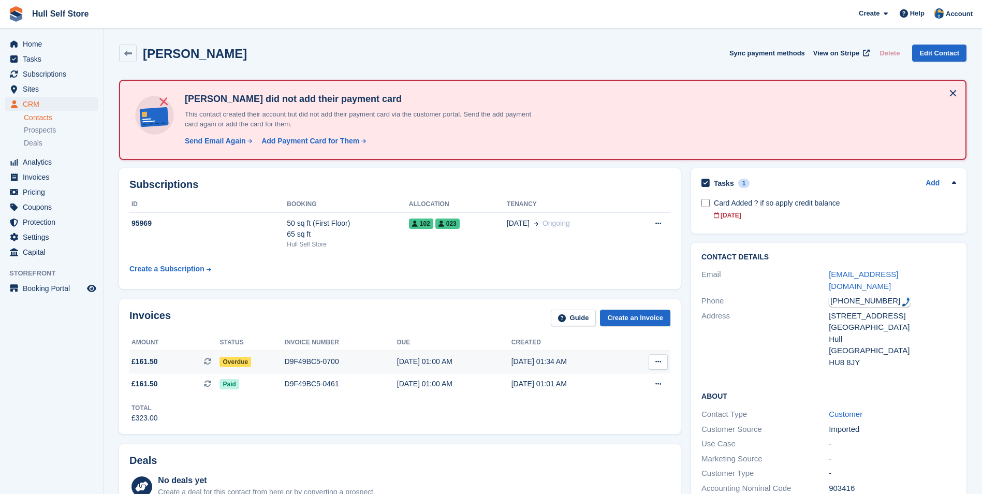
click at [490, 352] on td "[DATE] 01:00 AM" at bounding box center [454, 362] width 114 height 22
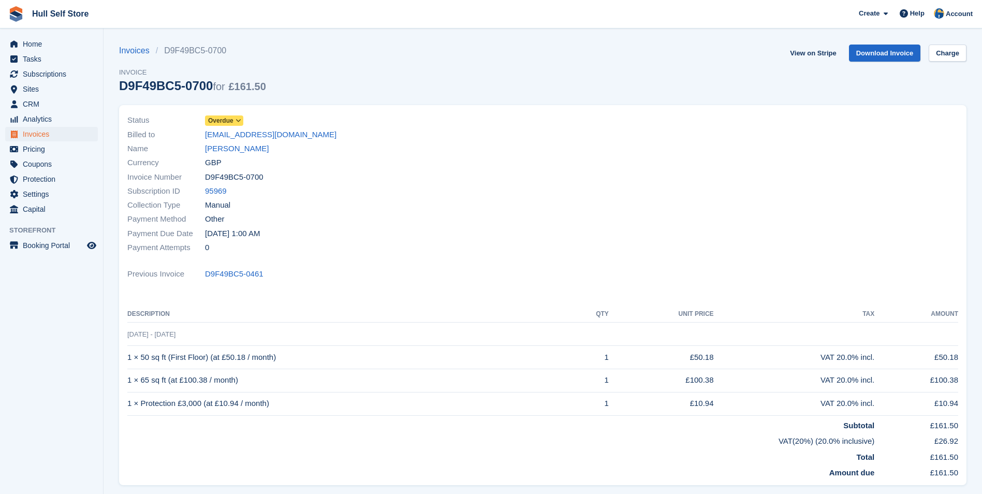
click at [226, 123] on span "Overdue" at bounding box center [220, 120] width 25 height 9
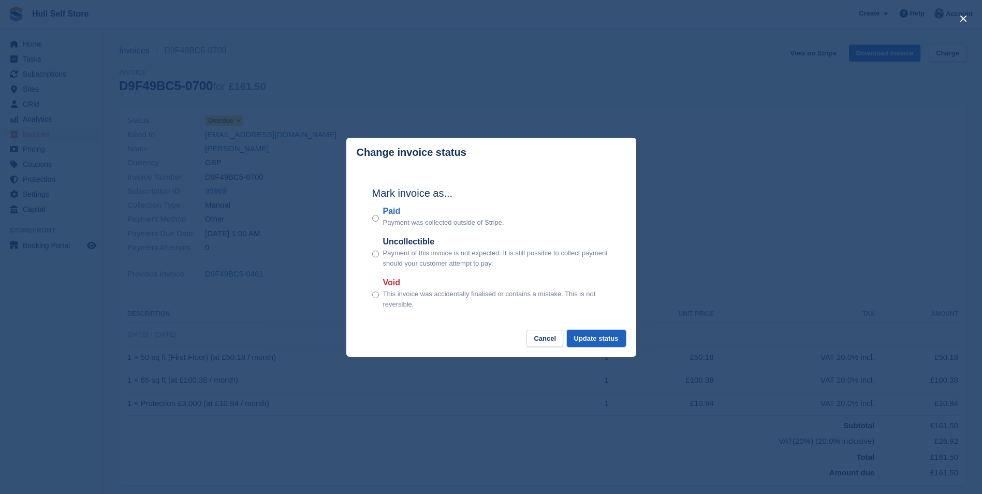
click at [598, 344] on button "Update status" at bounding box center [596, 338] width 59 height 17
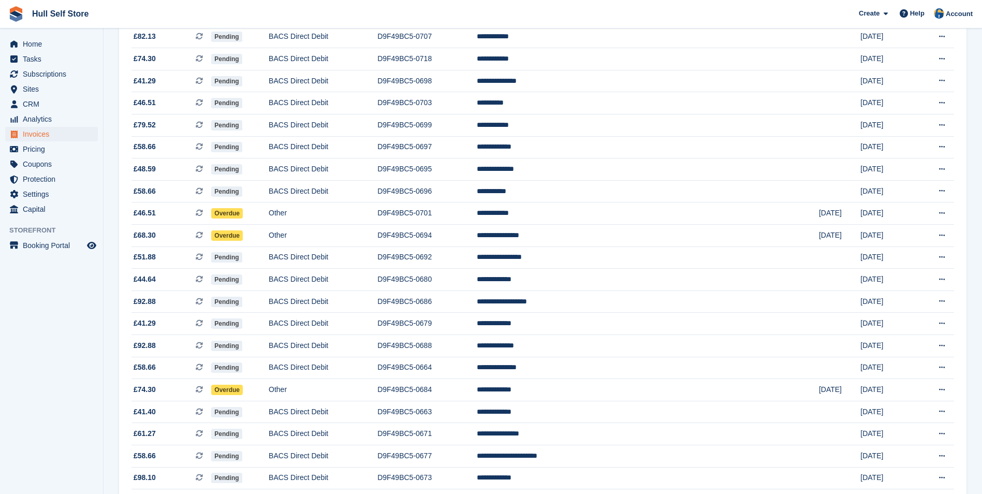
scroll to position [155, 0]
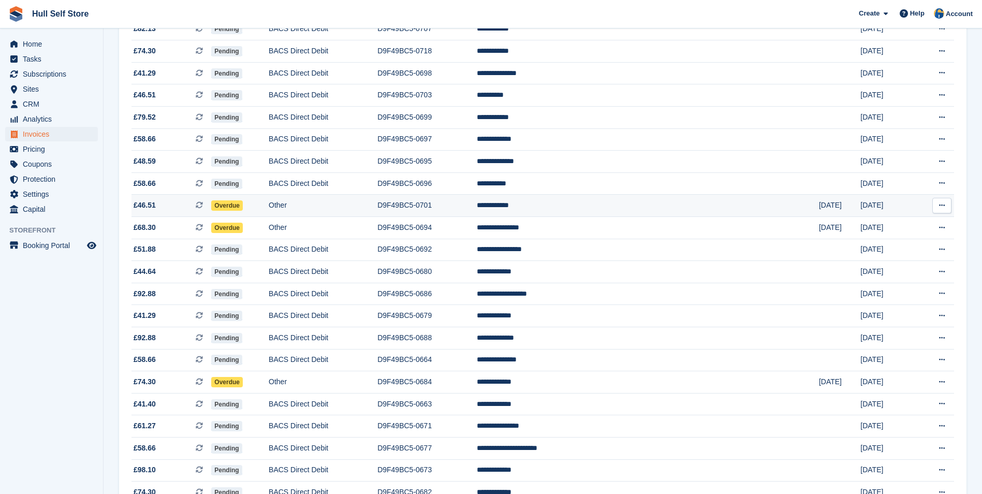
click at [477, 211] on td "D9F49BC5-0701" at bounding box center [426, 206] width 99 height 22
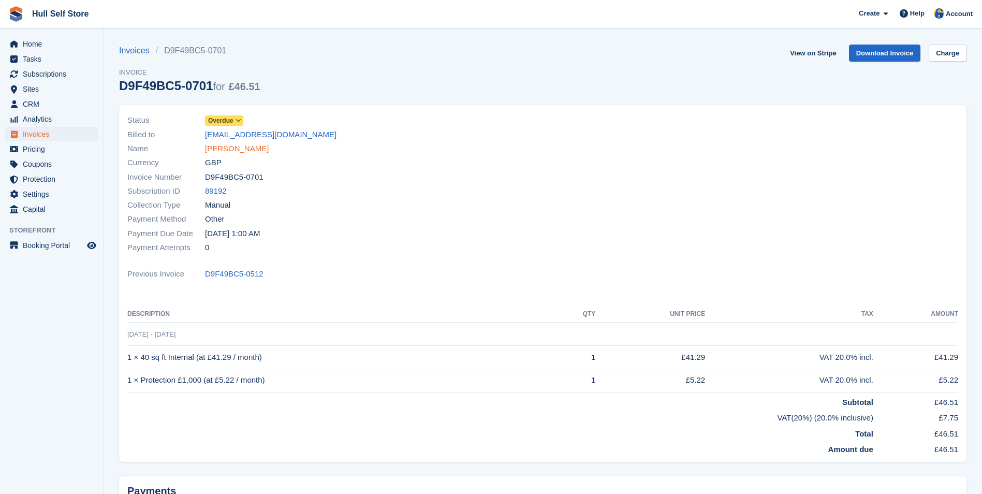
click at [233, 146] on link "[PERSON_NAME]" at bounding box center [237, 149] width 64 height 12
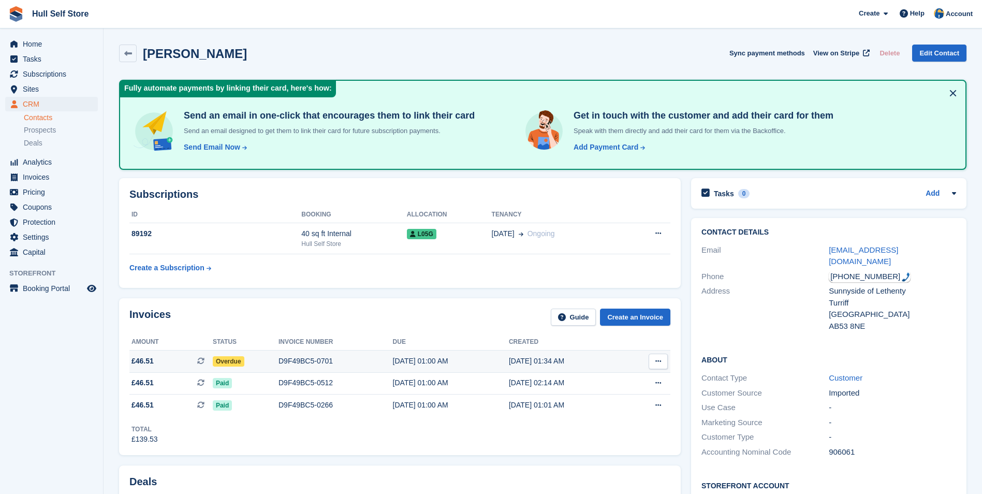
click at [431, 364] on div "[DATE] 01:00 AM" at bounding box center [451, 361] width 116 height 11
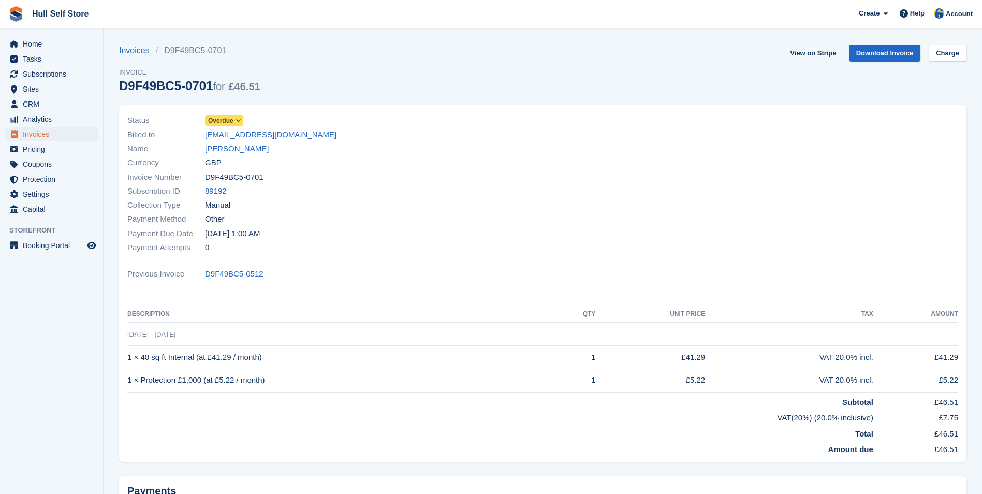
click at [220, 124] on span "Overdue" at bounding box center [220, 120] width 25 height 9
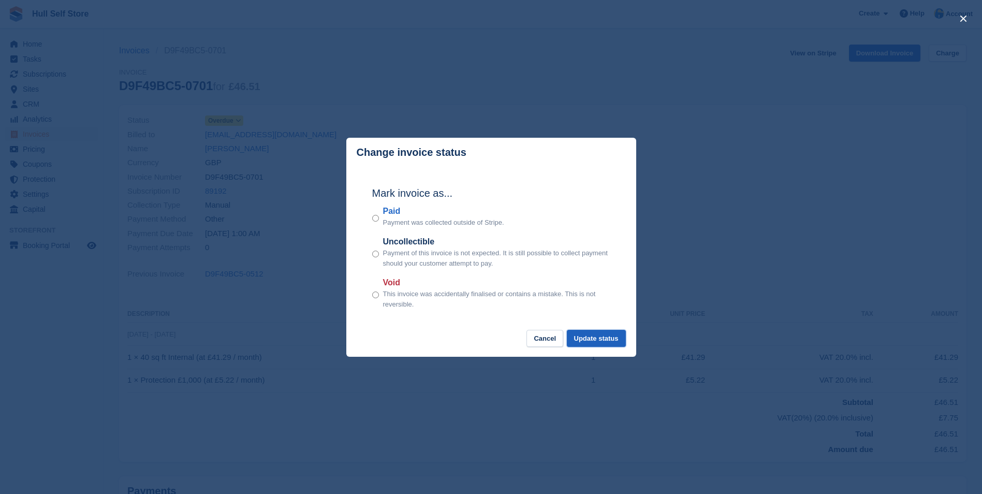
click at [601, 339] on button "Update status" at bounding box center [596, 338] width 59 height 17
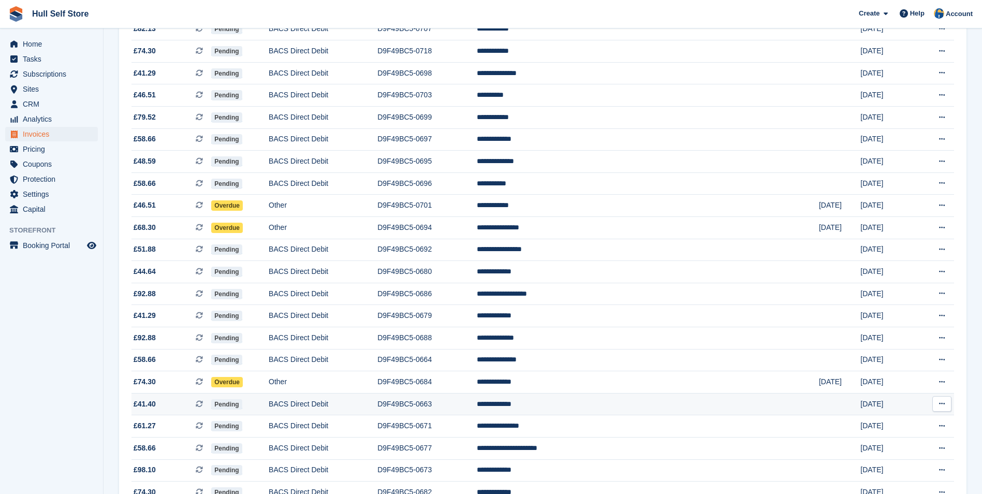
scroll to position [155, 0]
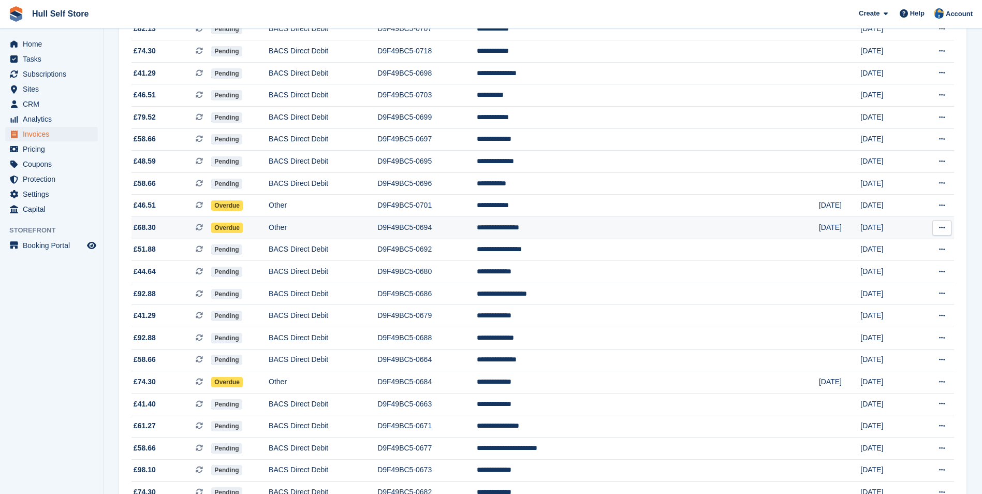
click at [477, 219] on td "D9F49BC5-0694" at bounding box center [426, 228] width 99 height 22
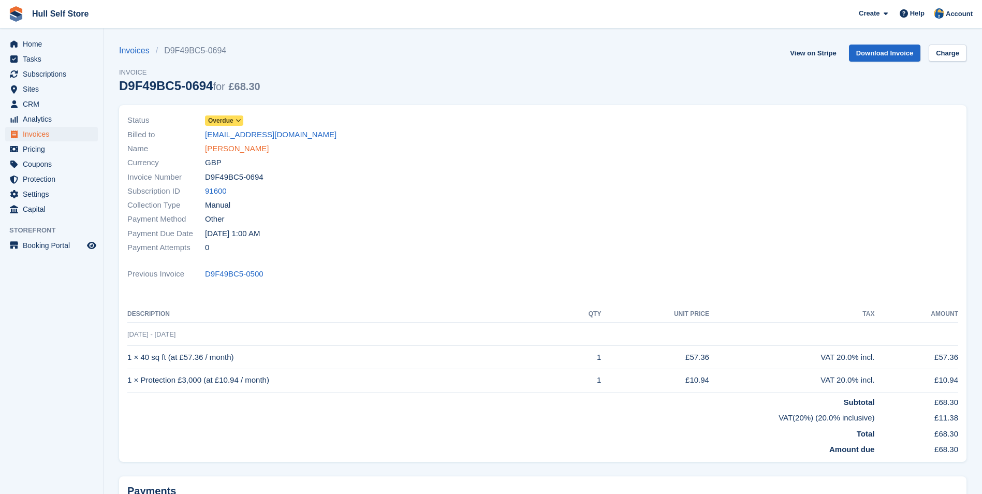
click at [227, 148] on link "Catherine Ostler" at bounding box center [237, 149] width 64 height 12
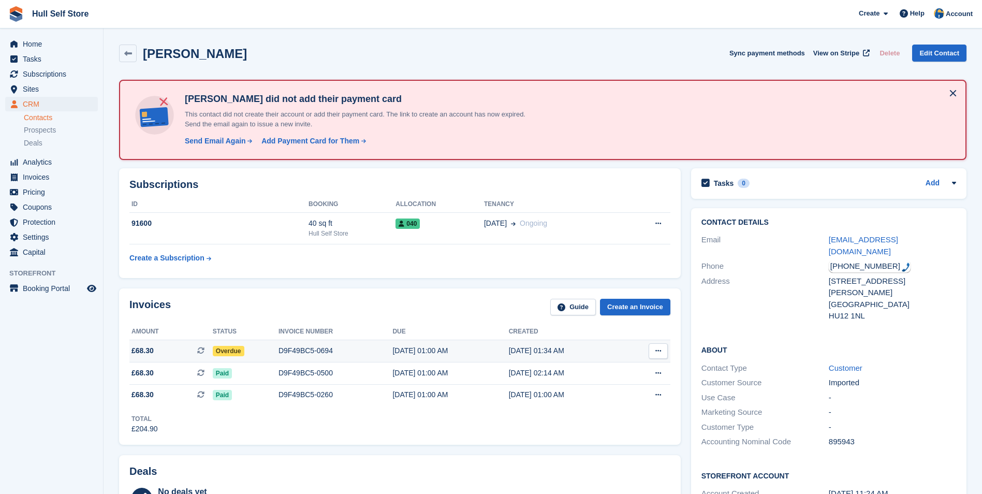
click at [361, 348] on div "D9F49BC5-0694" at bounding box center [335, 350] width 114 height 11
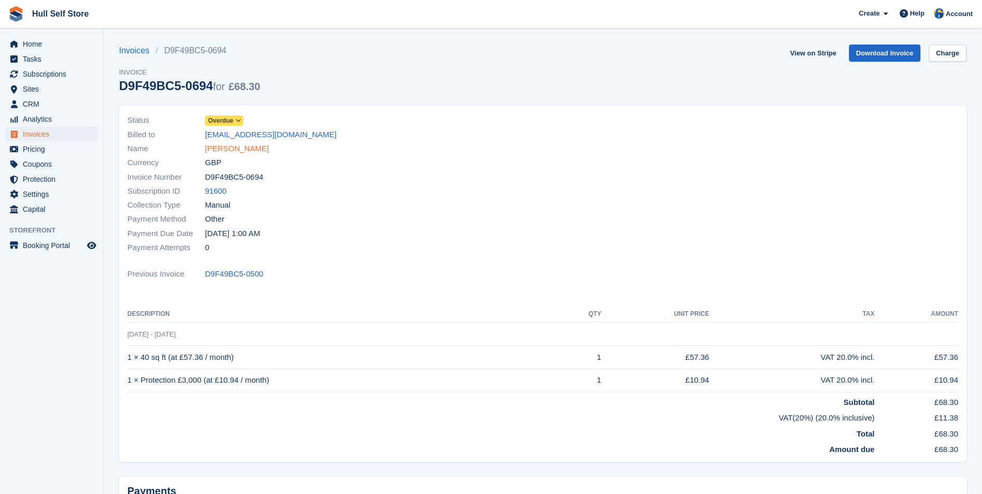
click at [232, 145] on link "[PERSON_NAME]" at bounding box center [237, 149] width 64 height 12
click at [214, 121] on span "Overdue" at bounding box center [220, 120] width 25 height 9
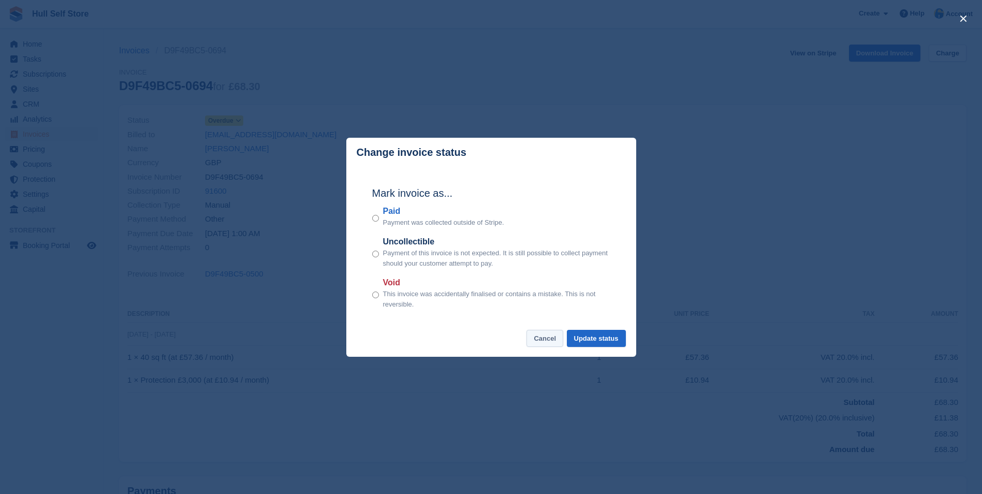
click at [554, 339] on button "Cancel" at bounding box center [544, 338] width 37 height 17
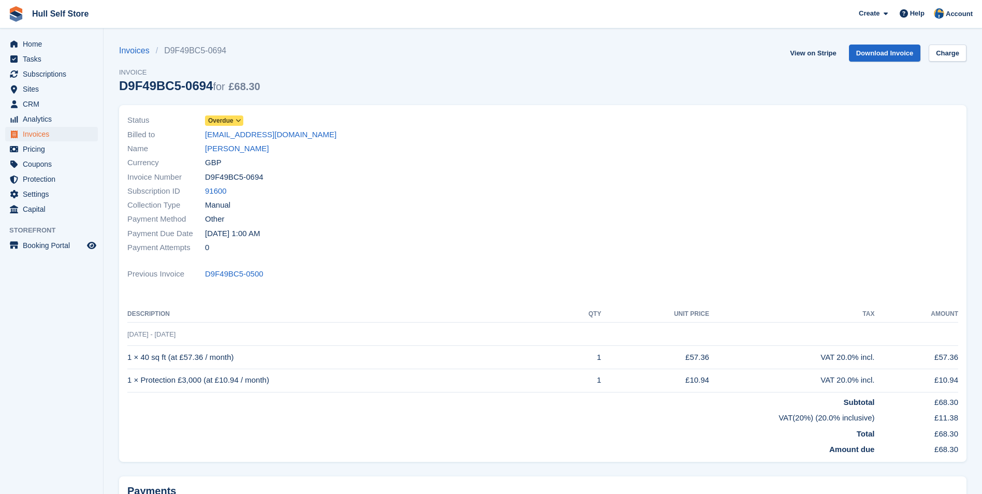
click at [214, 121] on span "Overdue" at bounding box center [220, 120] width 25 height 9
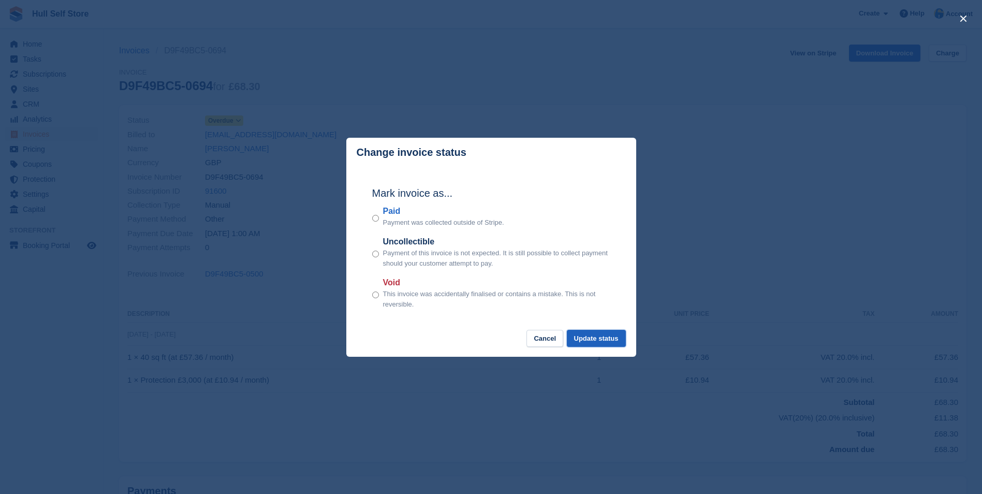
click at [618, 335] on button "Update status" at bounding box center [596, 338] width 59 height 17
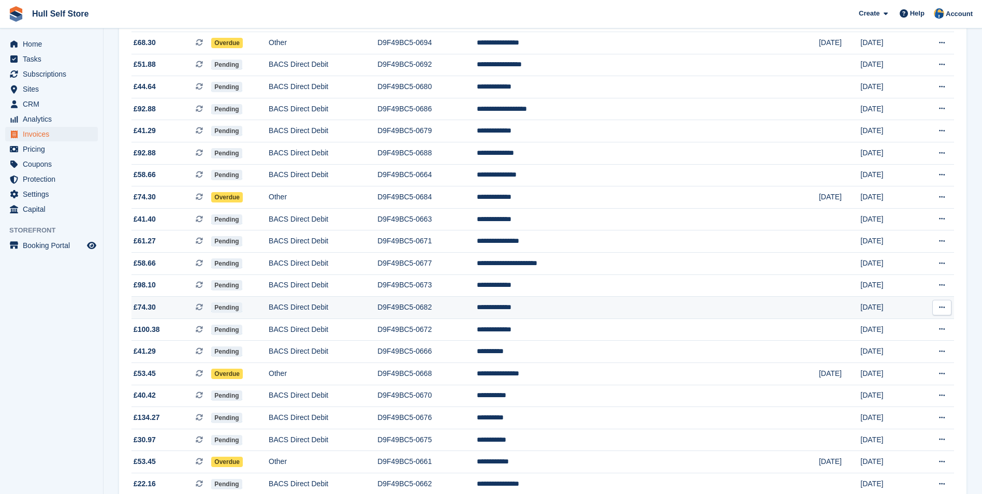
scroll to position [466, 0]
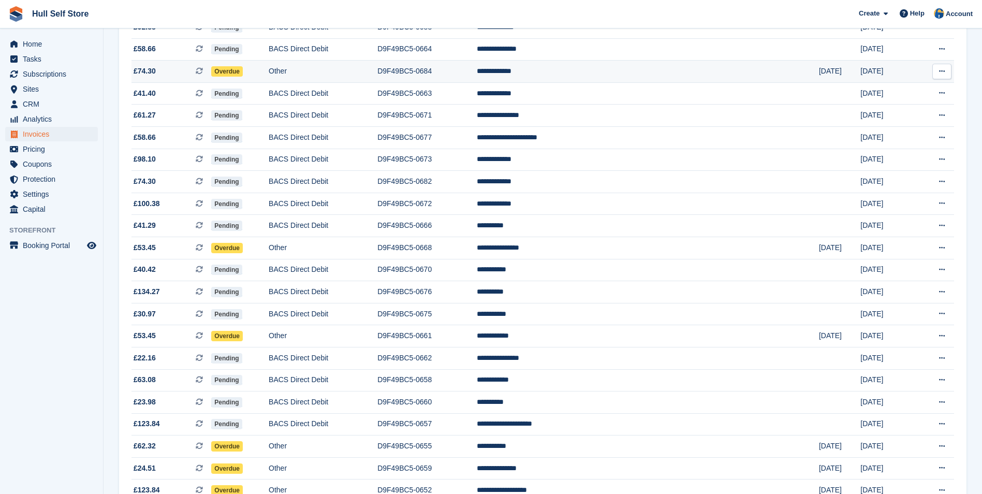
click at [599, 67] on td "**********" at bounding box center [648, 72] width 342 height 22
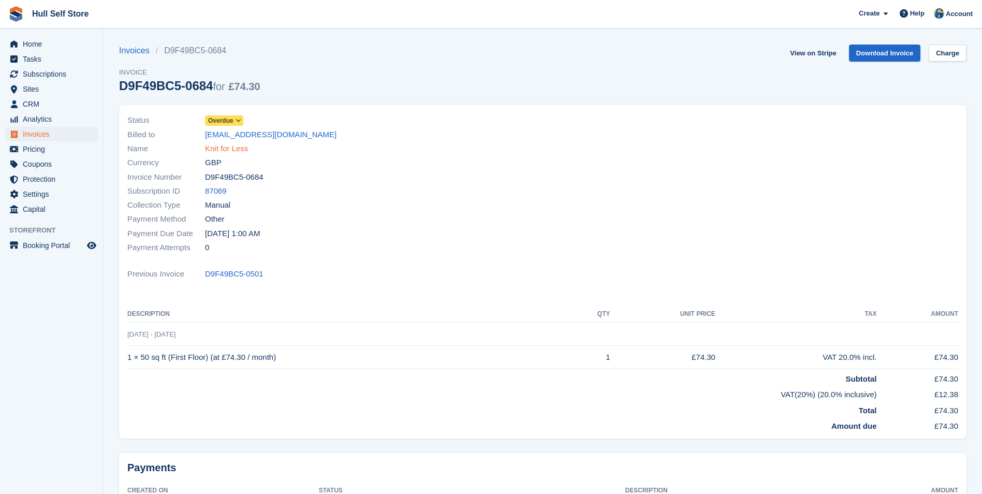
click at [225, 146] on link "Knit for Less" at bounding box center [226, 149] width 43 height 12
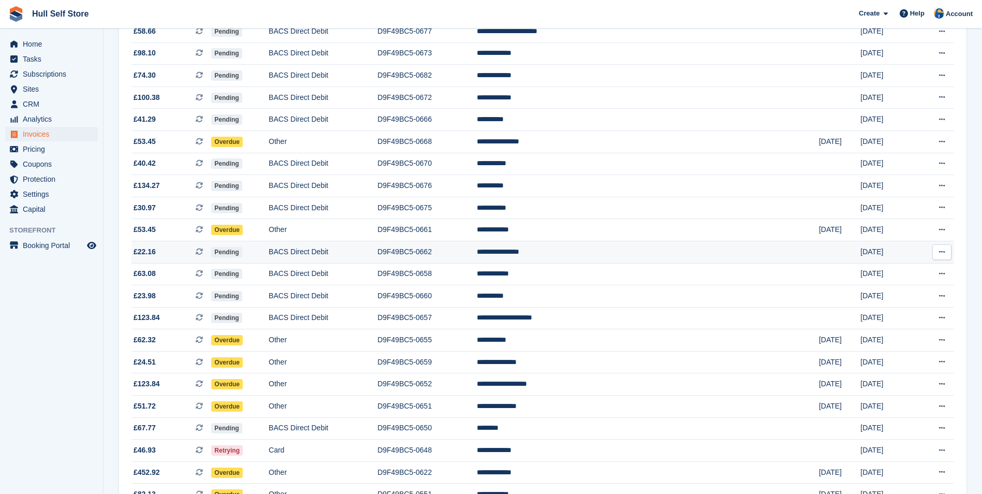
scroll to position [621, 0]
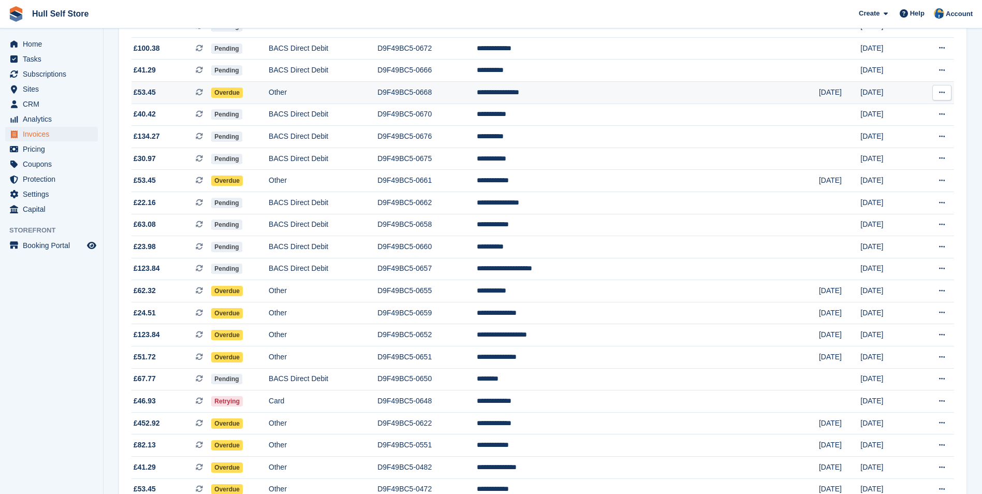
click at [477, 97] on td "D9F49BC5-0668" at bounding box center [426, 92] width 99 height 22
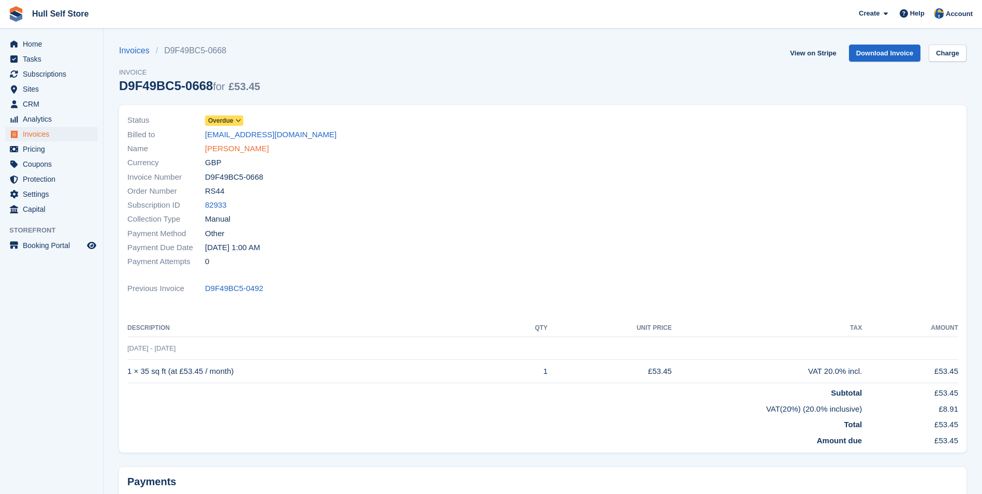
click at [253, 149] on link "[PERSON_NAME]" at bounding box center [237, 149] width 64 height 12
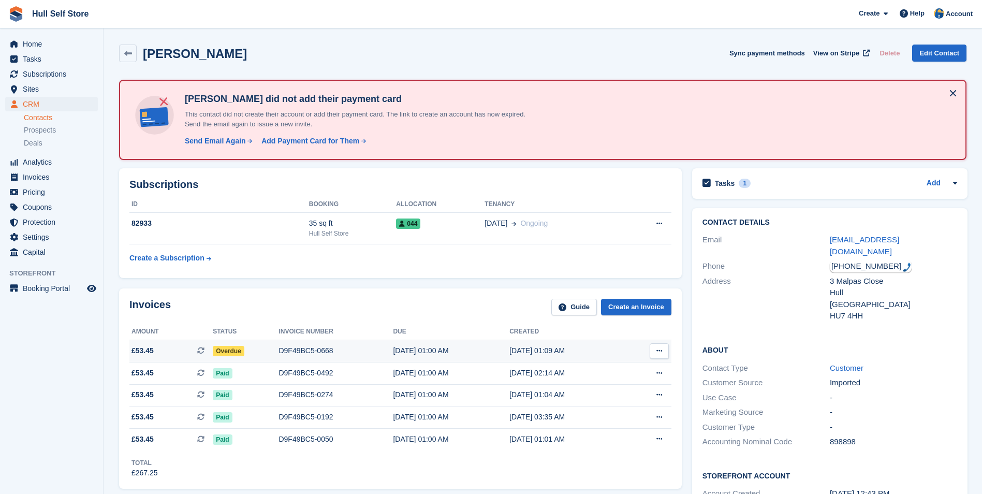
click at [329, 352] on div "D9F49BC5-0668" at bounding box center [335, 350] width 114 height 11
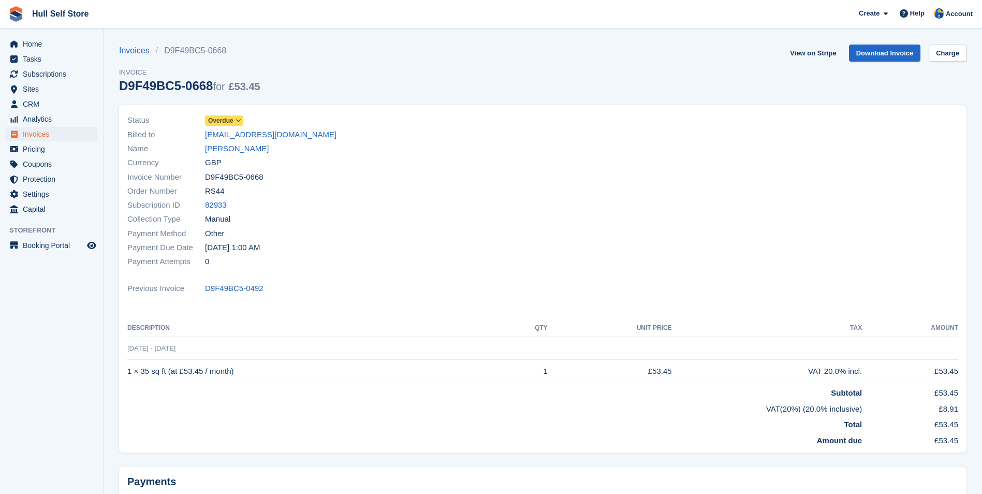
click at [216, 120] on span "Overdue" at bounding box center [220, 120] width 25 height 9
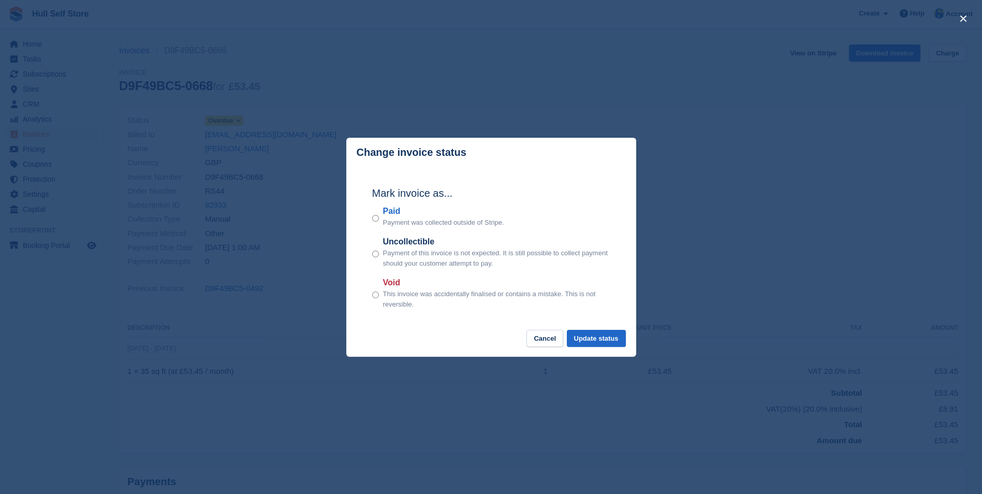
click at [376, 218] on div "Mark invoice as... Paid Payment was collected outside of Stripe. Uncollectible …" at bounding box center [491, 248] width 259 height 163
click at [598, 336] on button "Update status" at bounding box center [596, 338] width 59 height 17
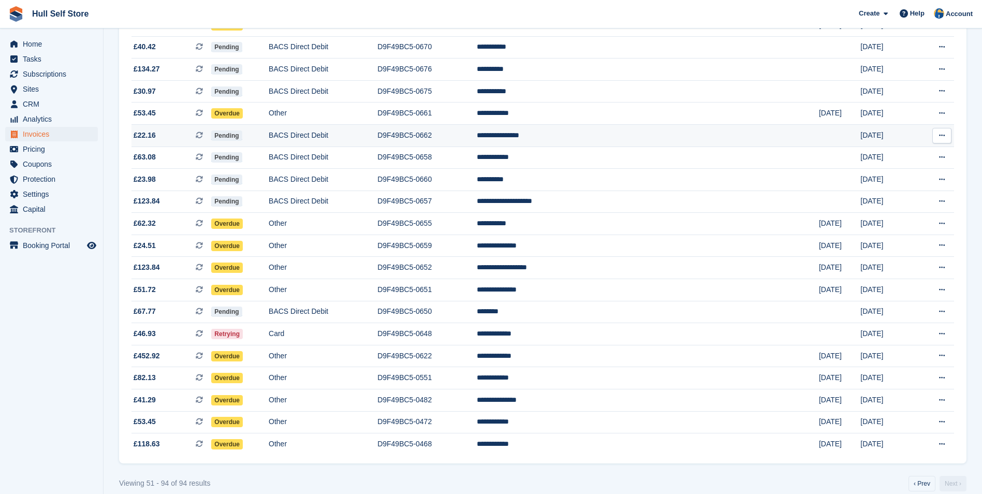
scroll to position [701, 0]
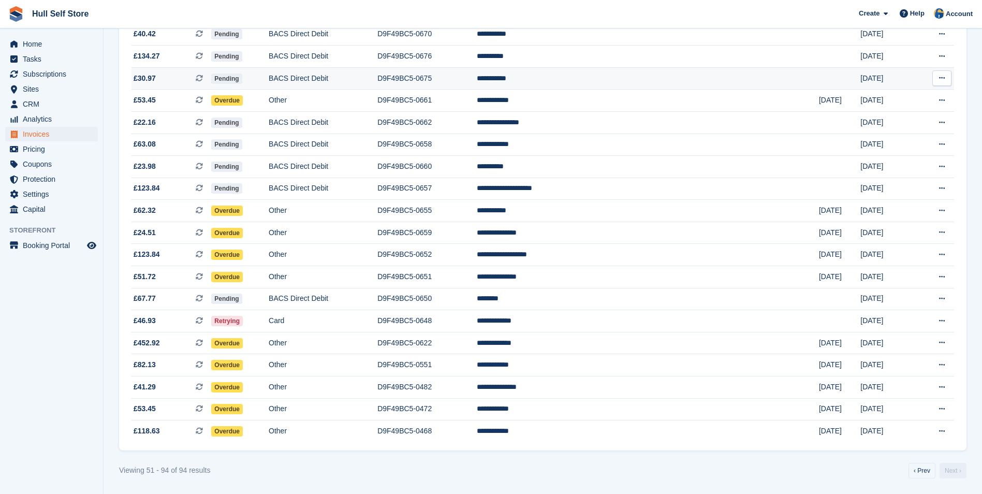
click at [477, 79] on td "D9F49BC5-0675" at bounding box center [426, 78] width 99 height 22
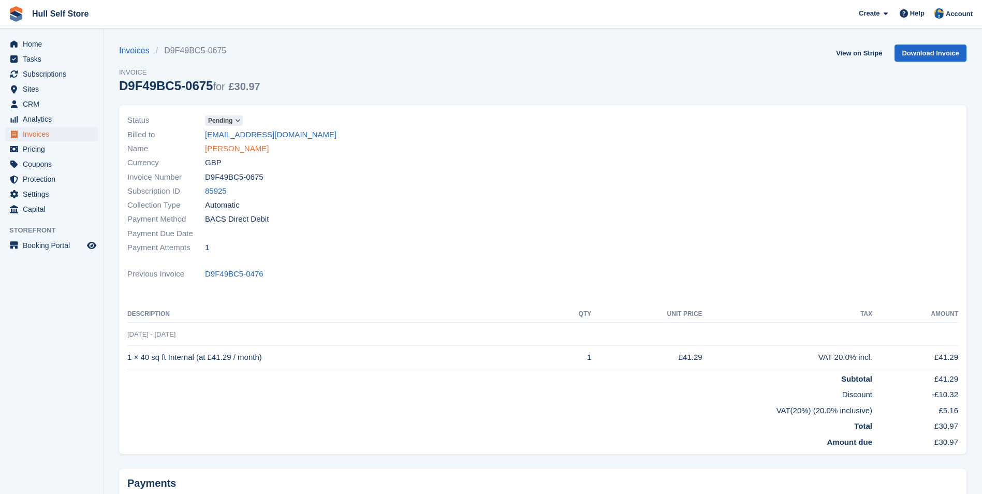
click at [244, 153] on link "Nick Warner" at bounding box center [237, 149] width 64 height 12
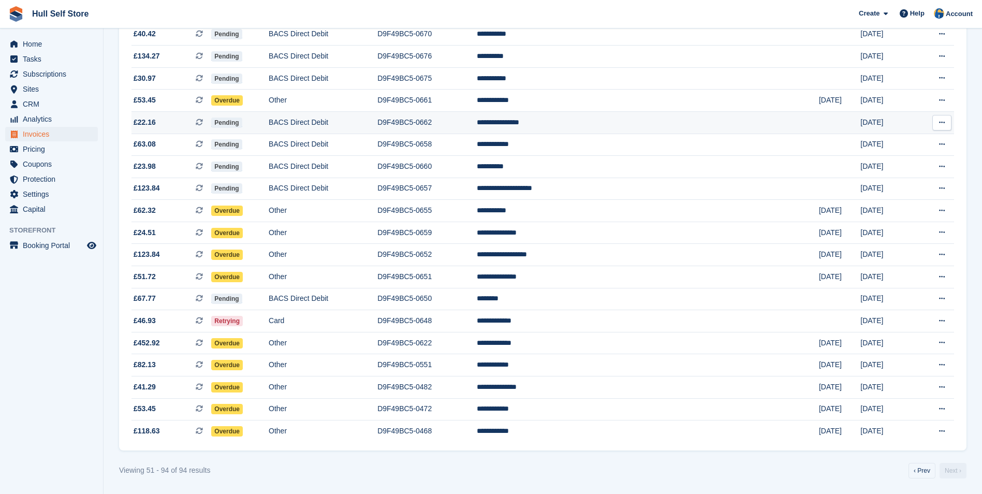
scroll to position [701, 0]
click at [477, 102] on td "D9F49BC5-0661" at bounding box center [426, 101] width 99 height 22
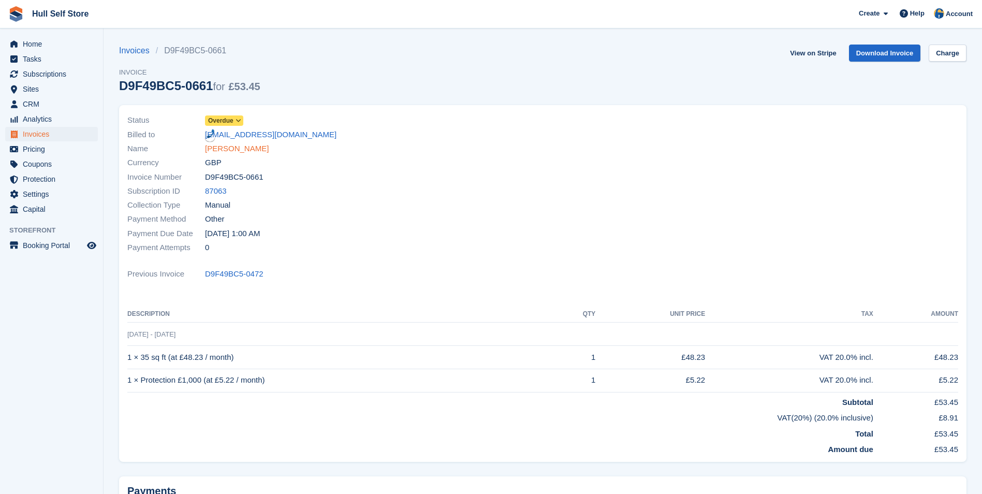
click at [241, 151] on link "[PERSON_NAME]" at bounding box center [237, 149] width 64 height 12
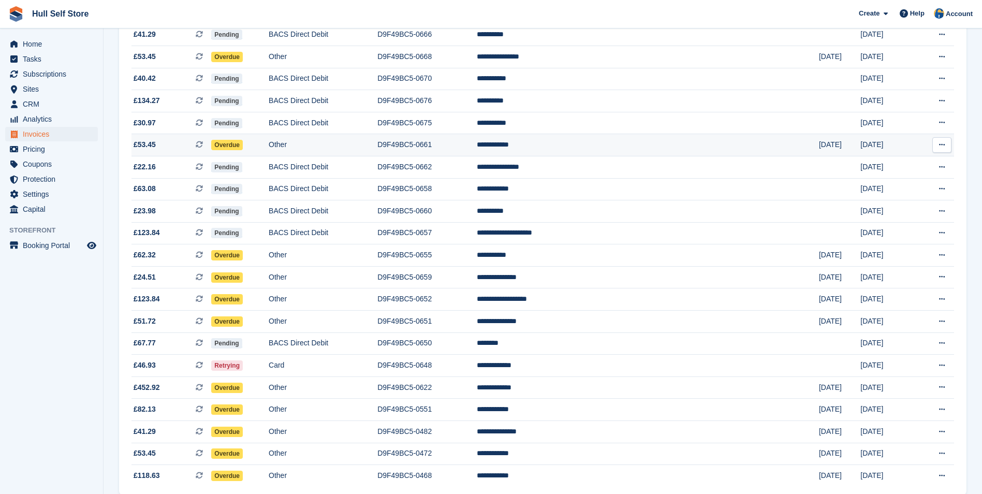
scroll to position [701, 0]
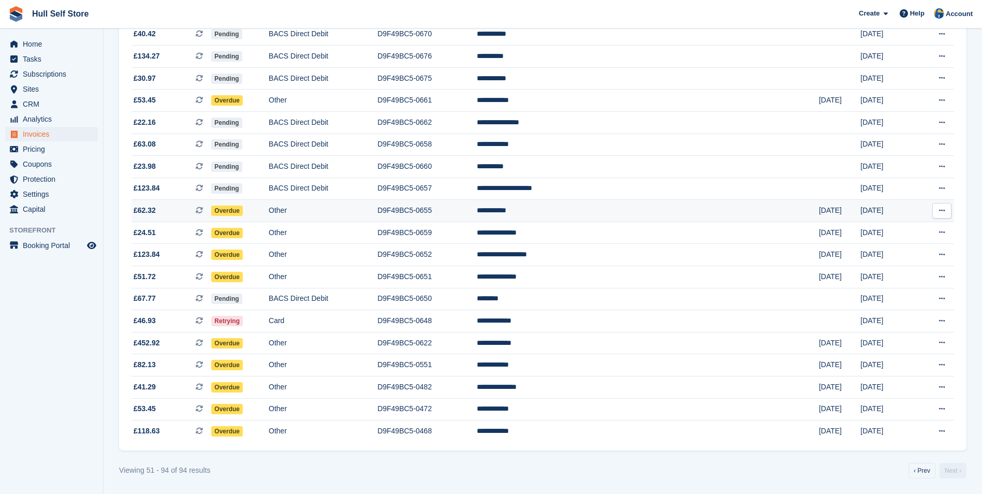
click at [477, 214] on td "D9F49BC5-0655" at bounding box center [426, 211] width 99 height 22
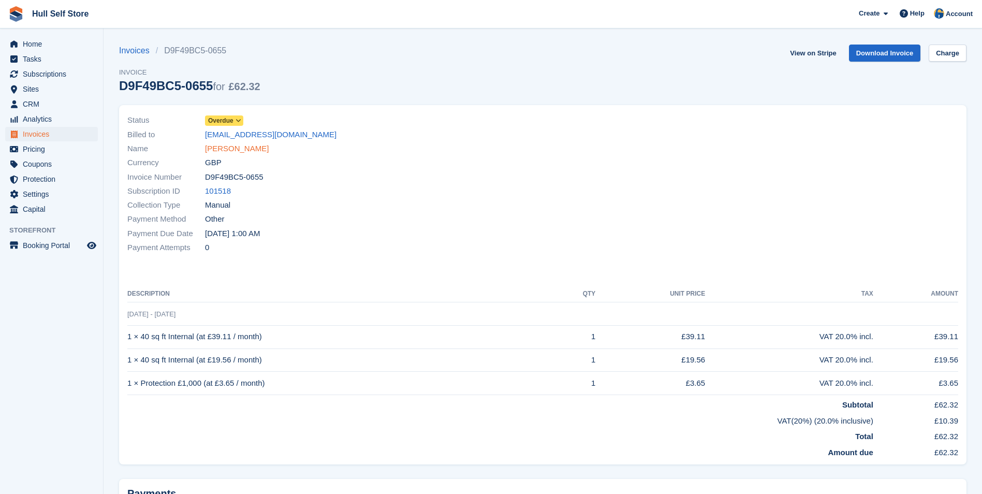
click at [213, 151] on link "[PERSON_NAME]" at bounding box center [237, 149] width 64 height 12
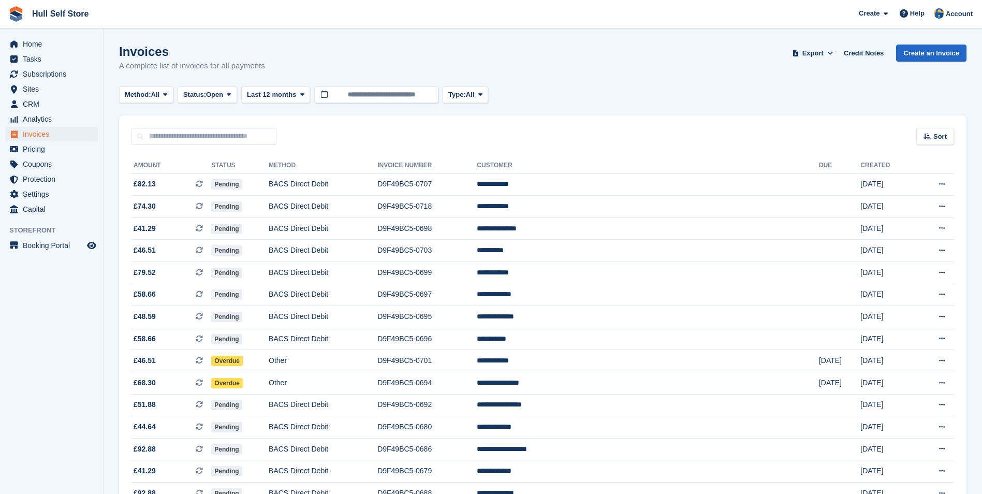
scroll to position [701, 0]
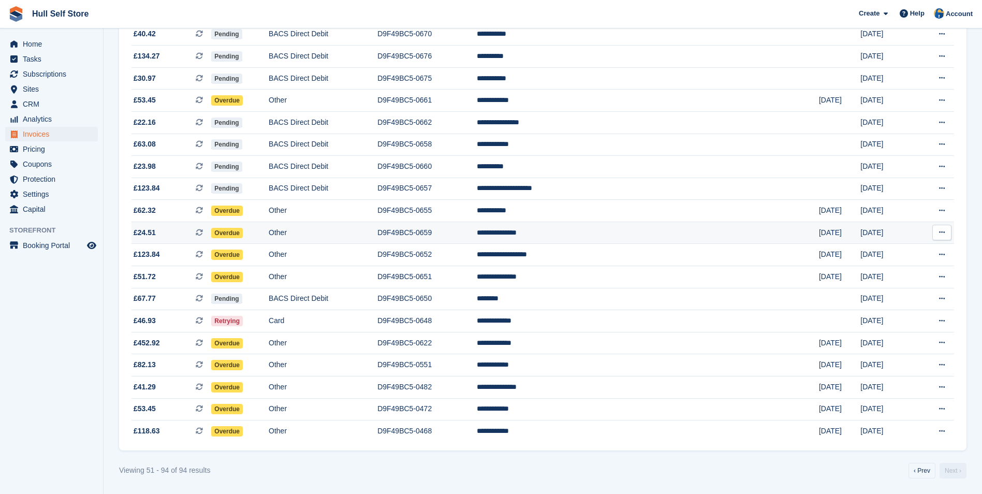
click at [370, 233] on td "Other" at bounding box center [323, 233] width 109 height 22
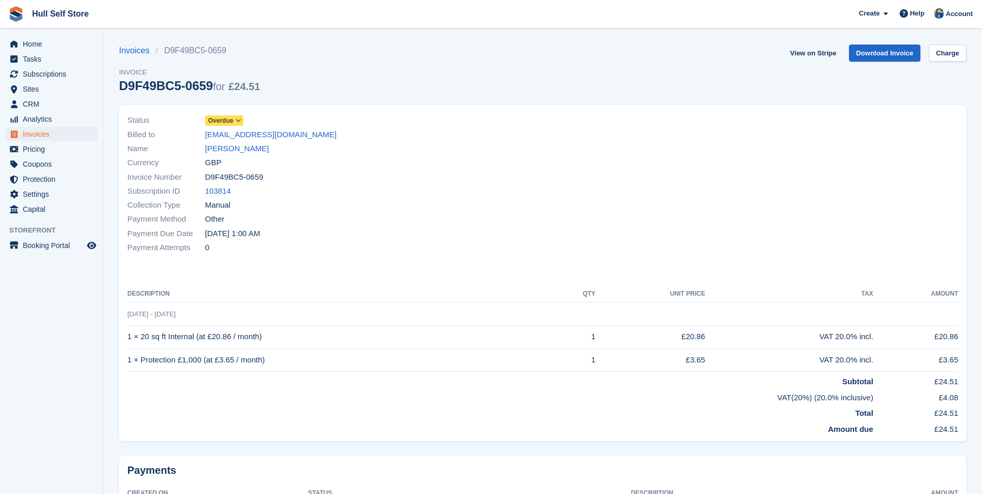
click at [247, 142] on div "Name [PERSON_NAME]" at bounding box center [331, 149] width 409 height 14
click at [245, 149] on link "[PERSON_NAME]" at bounding box center [237, 149] width 64 height 12
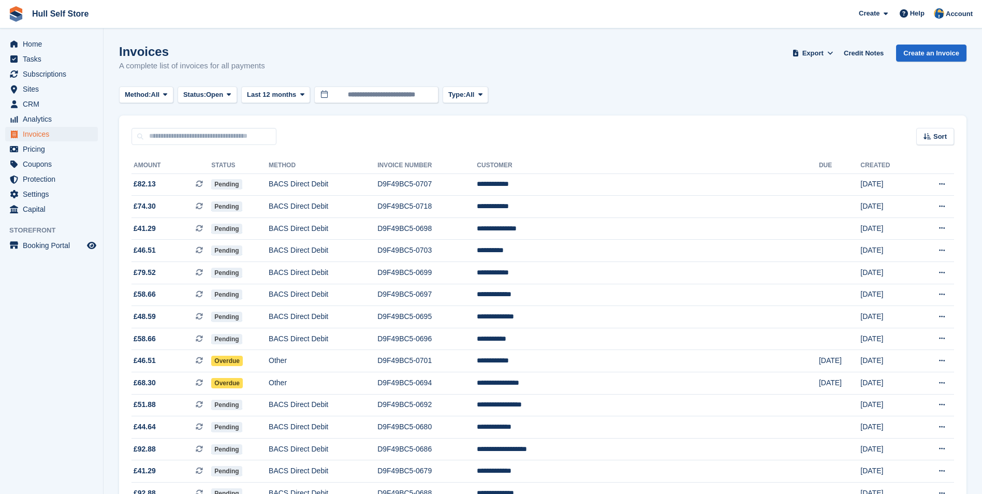
scroll to position [701, 0]
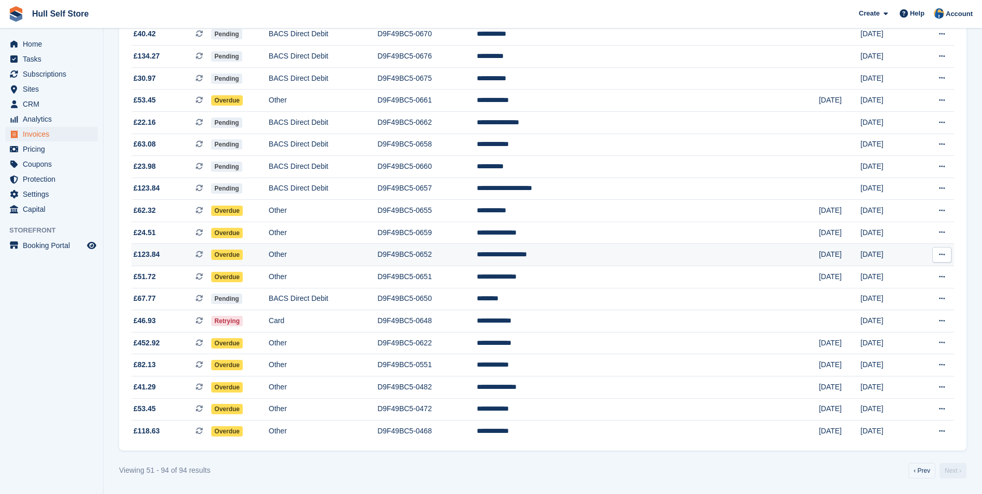
click at [377, 257] on td "Other" at bounding box center [323, 255] width 109 height 22
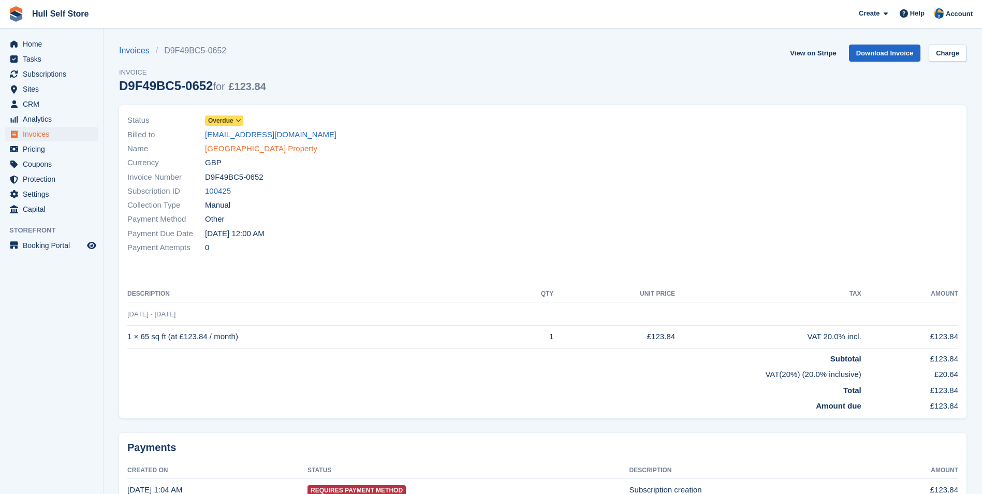
click at [239, 146] on link "Myton Gate Property" at bounding box center [261, 149] width 112 height 12
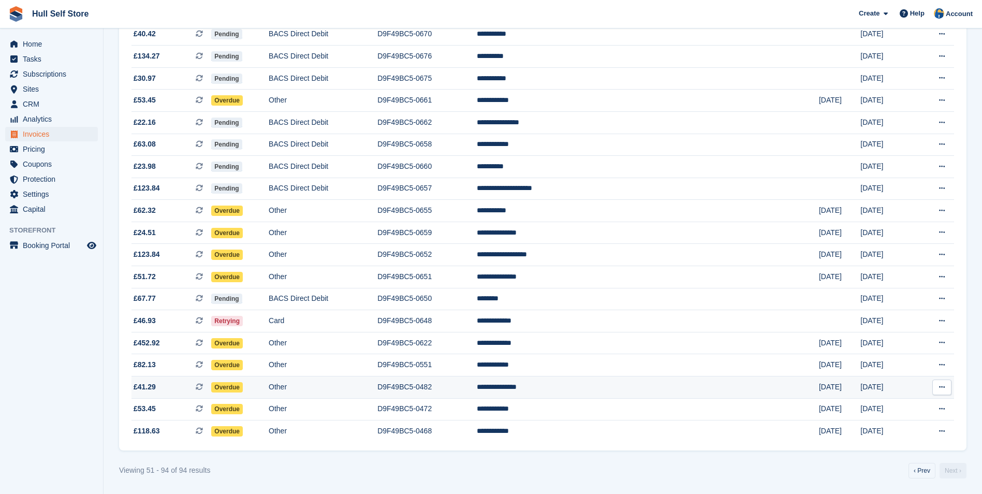
scroll to position [701, 0]
click at [477, 273] on td "D9F49BC5-0651" at bounding box center [426, 277] width 99 height 22
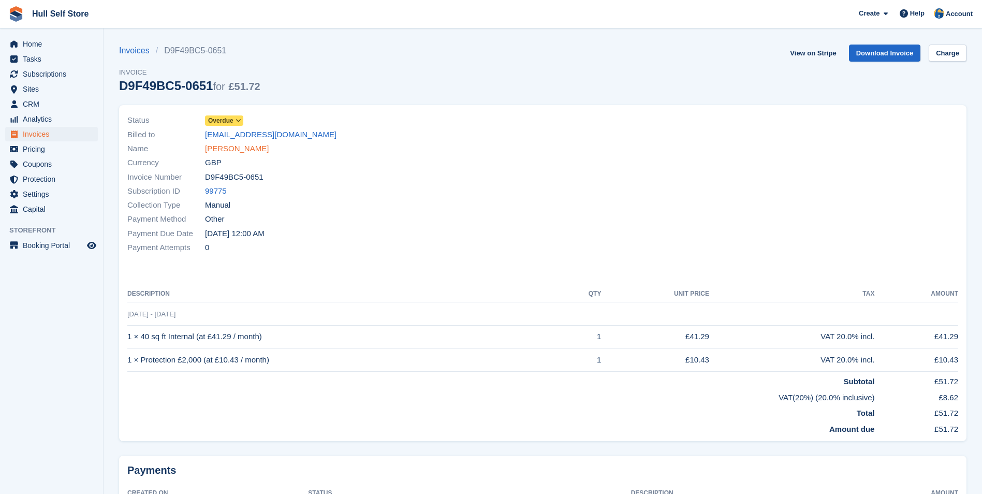
click at [229, 150] on link "Ivy Chakraborty" at bounding box center [237, 149] width 64 height 12
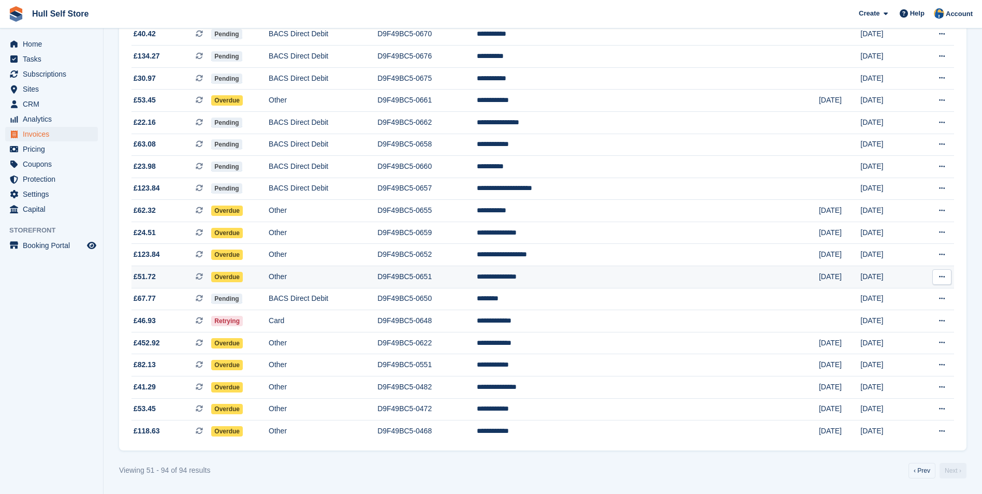
scroll to position [701, 0]
click at [477, 340] on td "D9F49BC5-0622" at bounding box center [426, 343] width 99 height 22
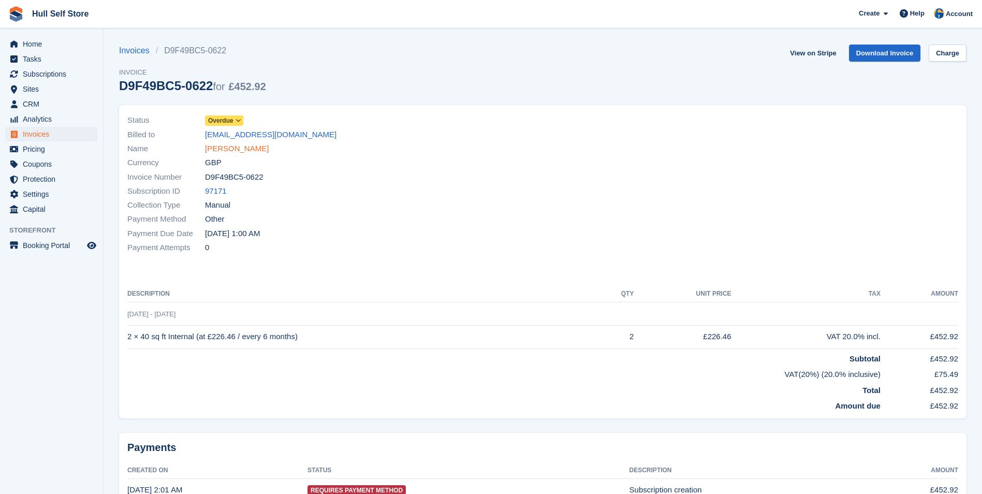
click at [224, 150] on link "Freyja Dudley" at bounding box center [237, 149] width 64 height 12
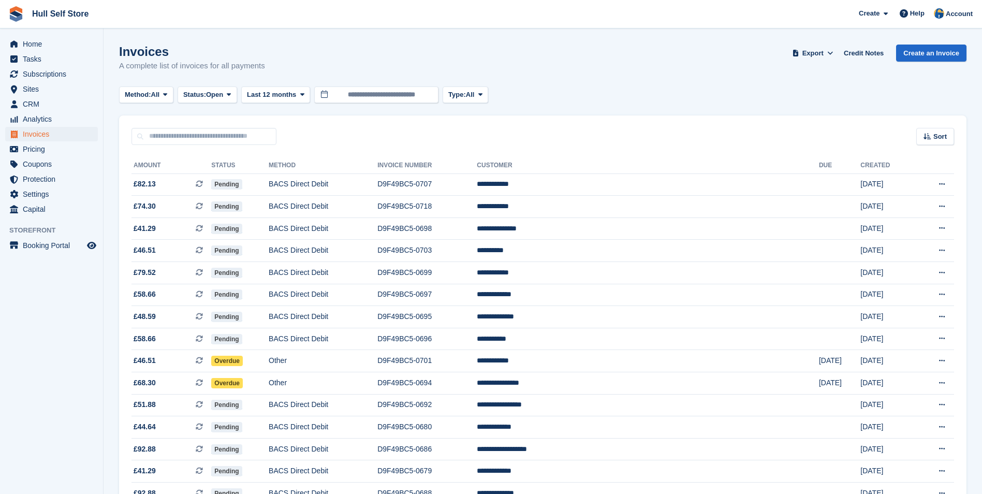
scroll to position [701, 0]
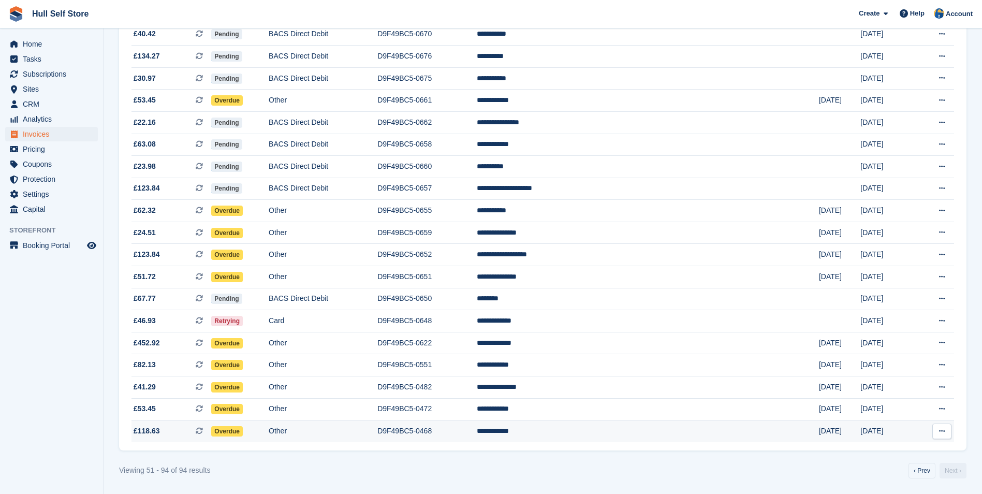
click at [672, 425] on td "**********" at bounding box center [648, 431] width 342 height 22
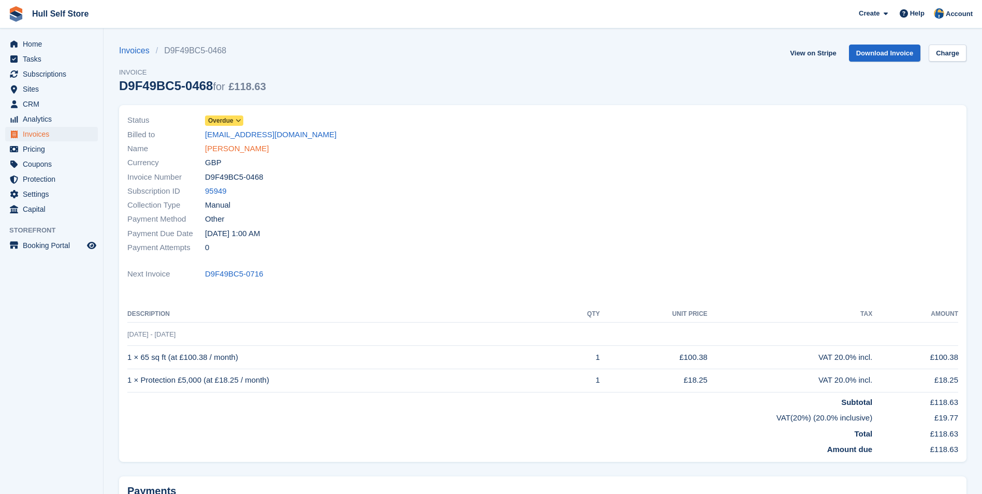
click at [245, 145] on link "Sean Maloney" at bounding box center [237, 149] width 64 height 12
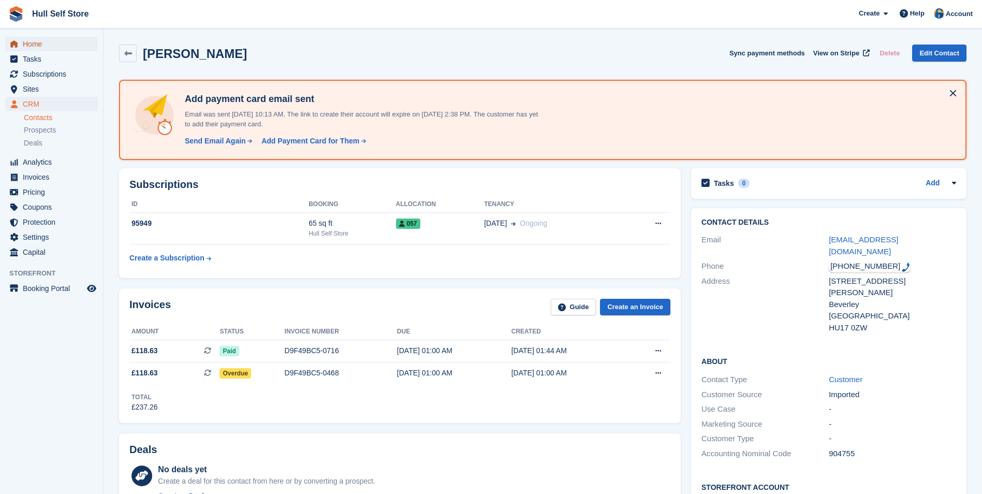
click at [34, 49] on span "Home" at bounding box center [54, 44] width 62 height 14
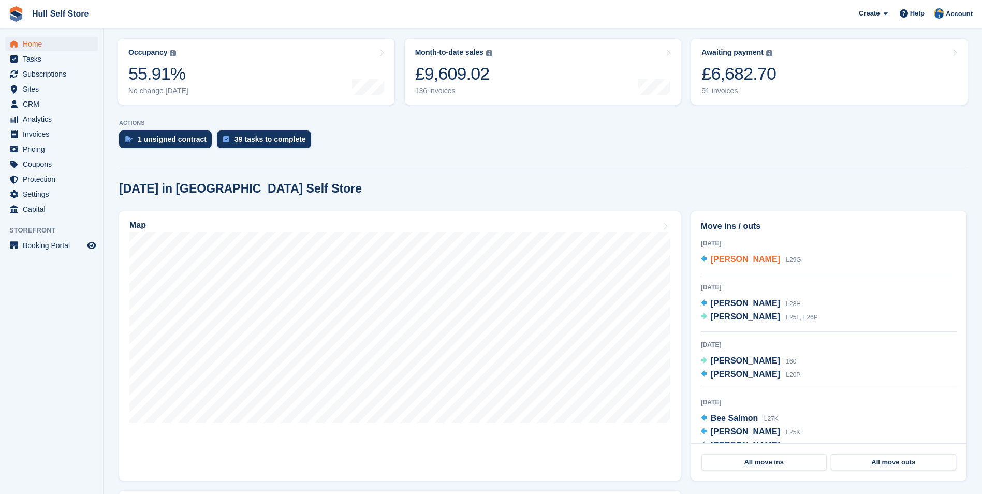
scroll to position [155, 0]
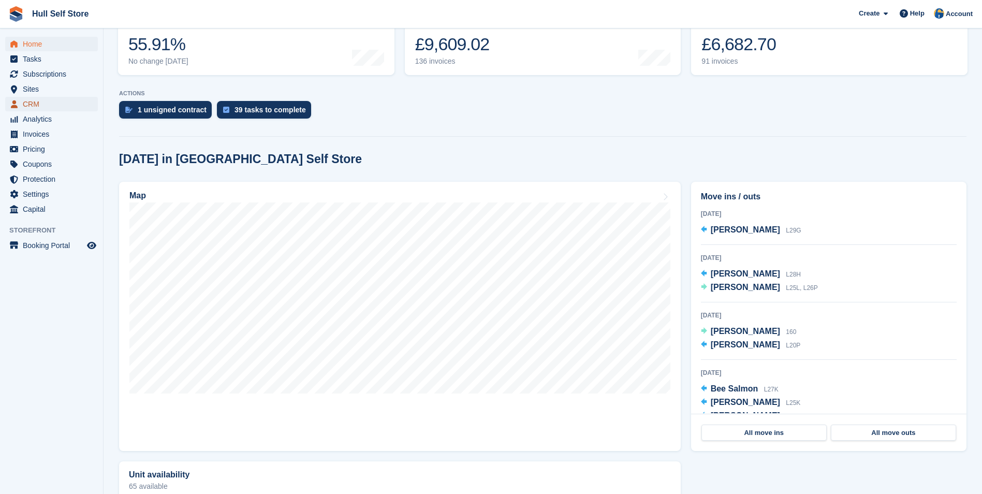
click at [22, 99] on link "CRM" at bounding box center [51, 104] width 93 height 14
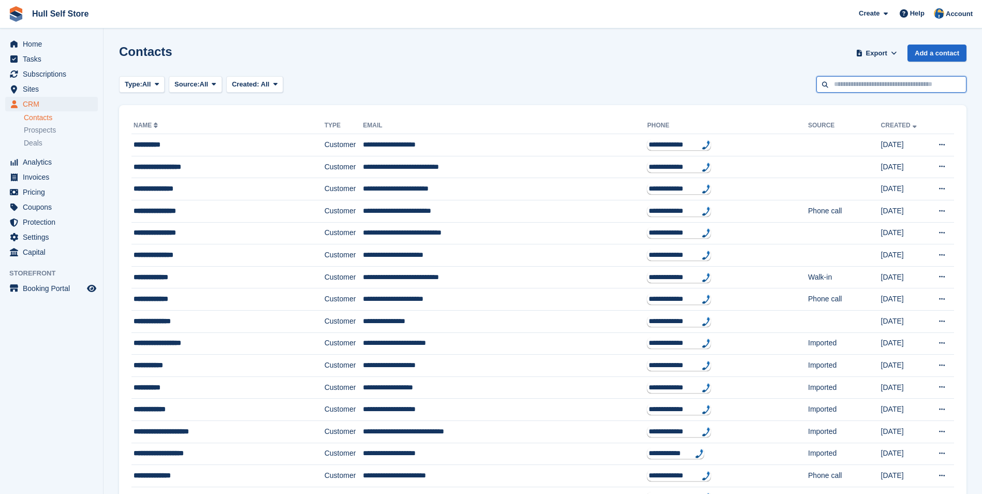
click at [849, 88] on input "text" at bounding box center [891, 84] width 150 height 17
type input "******"
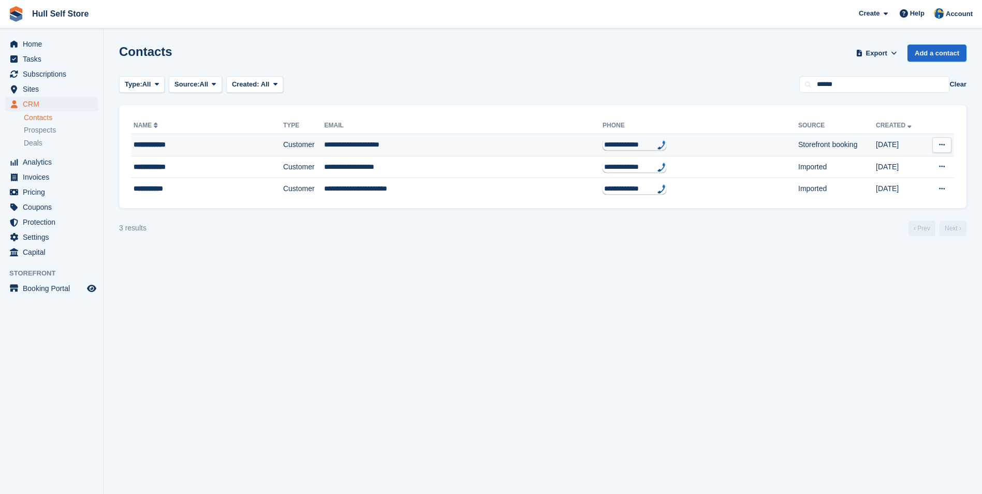
click at [439, 145] on td "**********" at bounding box center [463, 145] width 278 height 22
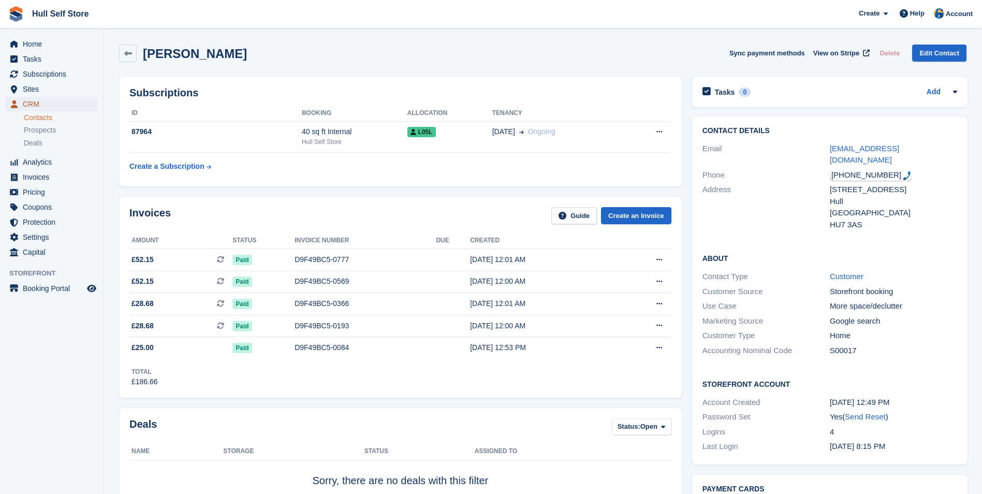
click at [50, 103] on span "CRM" at bounding box center [54, 104] width 62 height 14
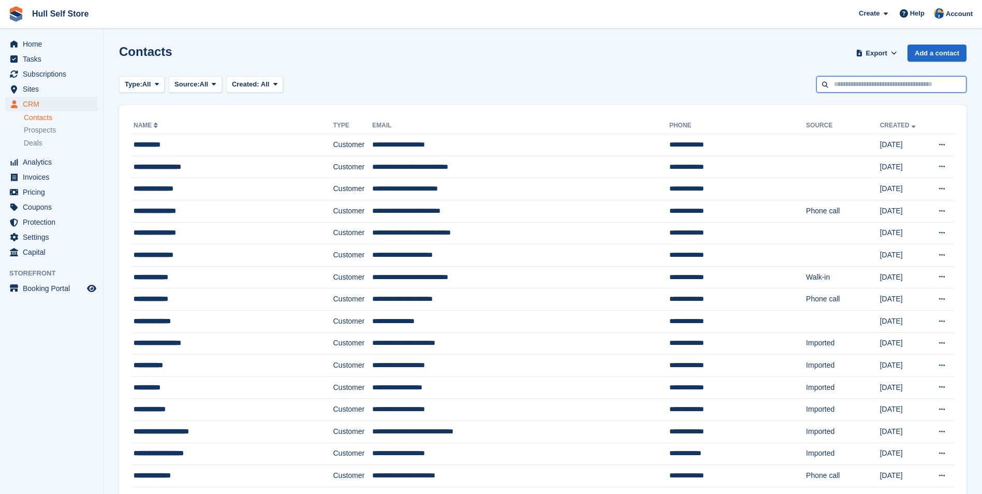
click at [849, 84] on input "text" at bounding box center [891, 84] width 150 height 17
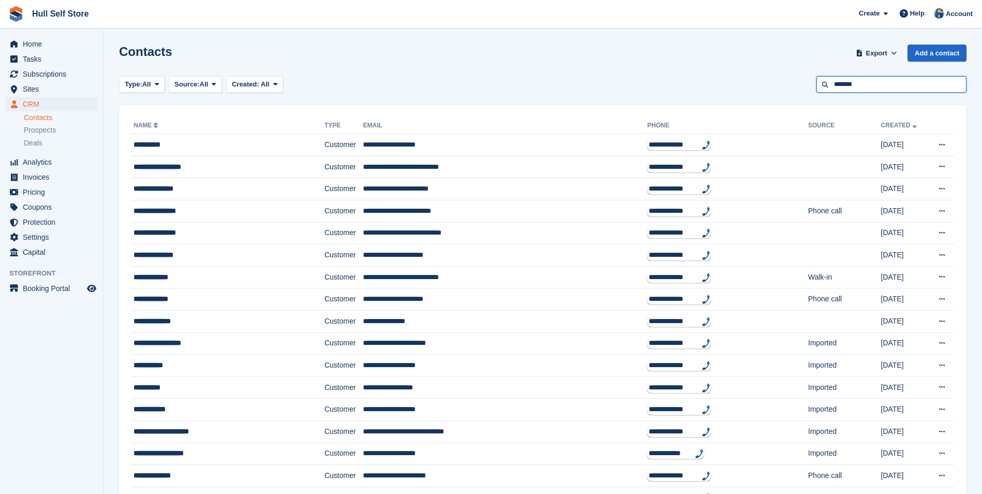
type input "*******"
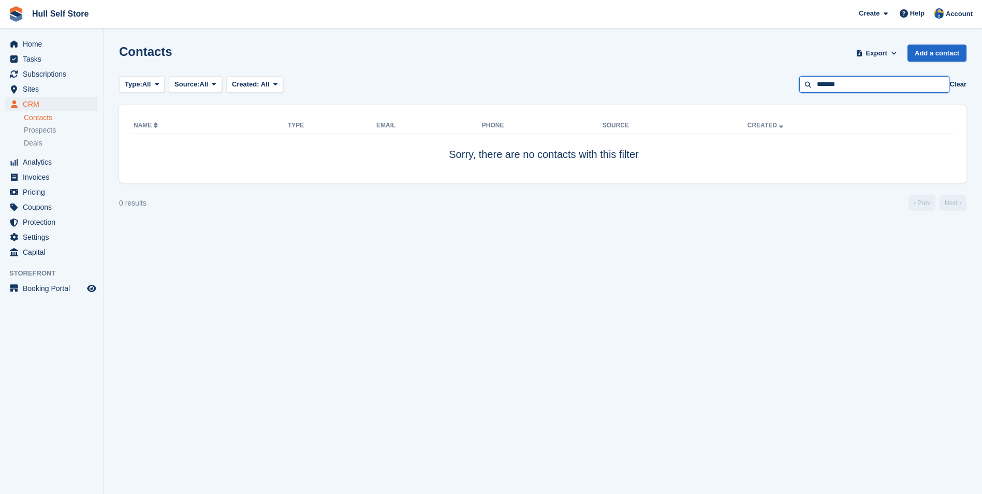
click at [829, 83] on input "*******" at bounding box center [874, 84] width 150 height 17
type input "******"
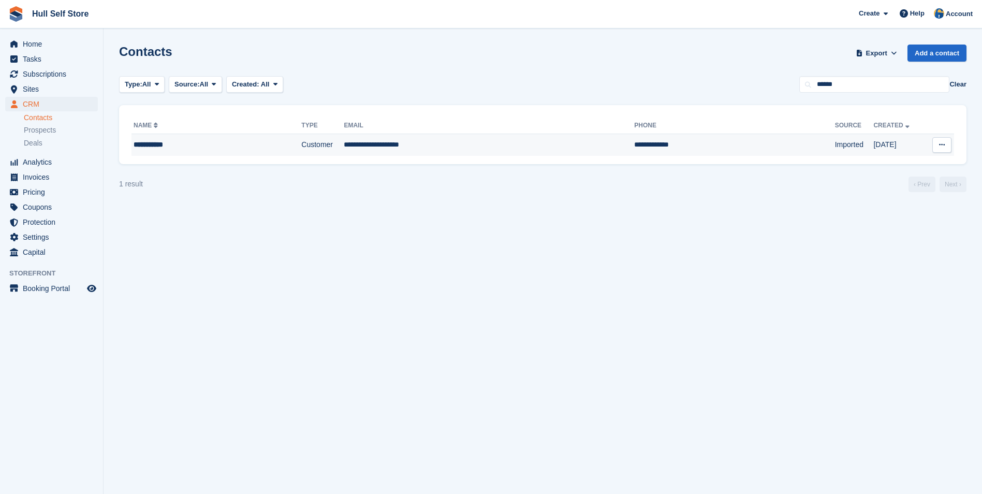
click at [487, 137] on td "**********" at bounding box center [489, 145] width 290 height 22
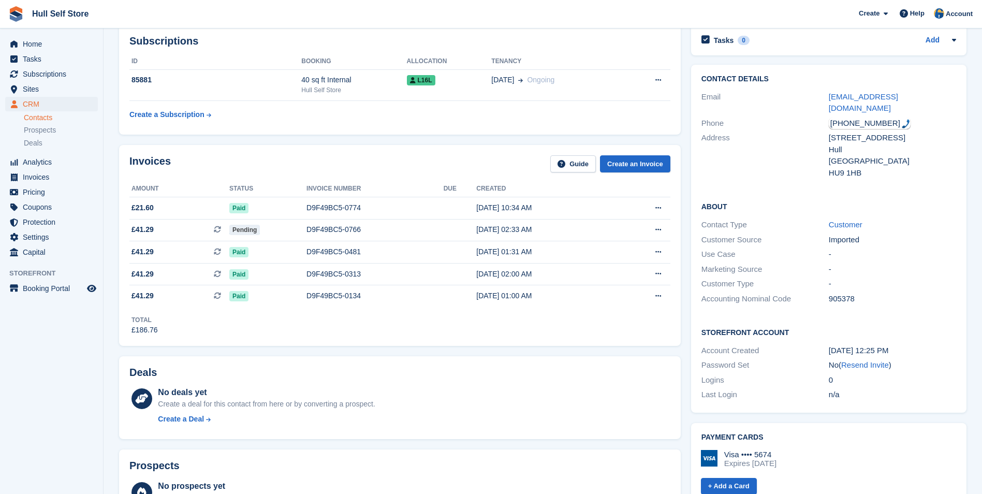
scroll to position [344, 0]
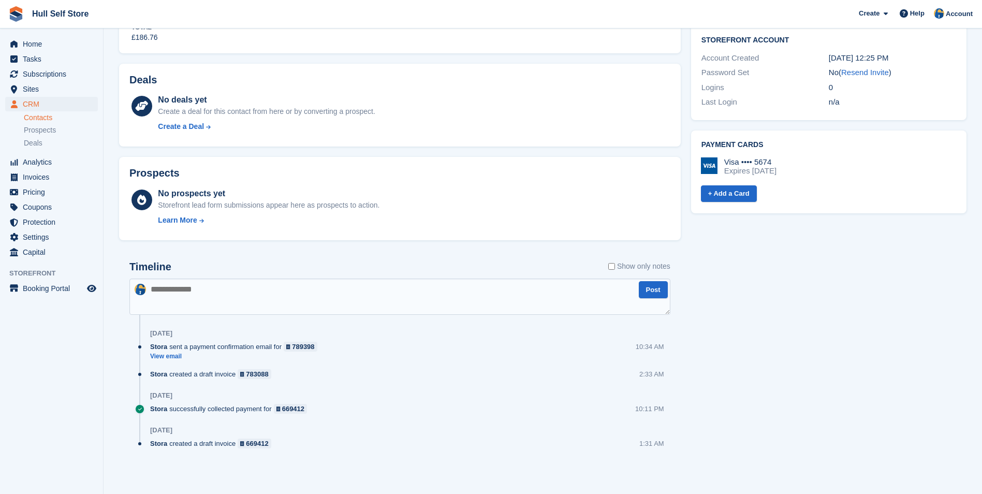
click at [621, 299] on textarea at bounding box center [399, 296] width 541 height 36
